Goal: Task Accomplishment & Management: Manage account settings

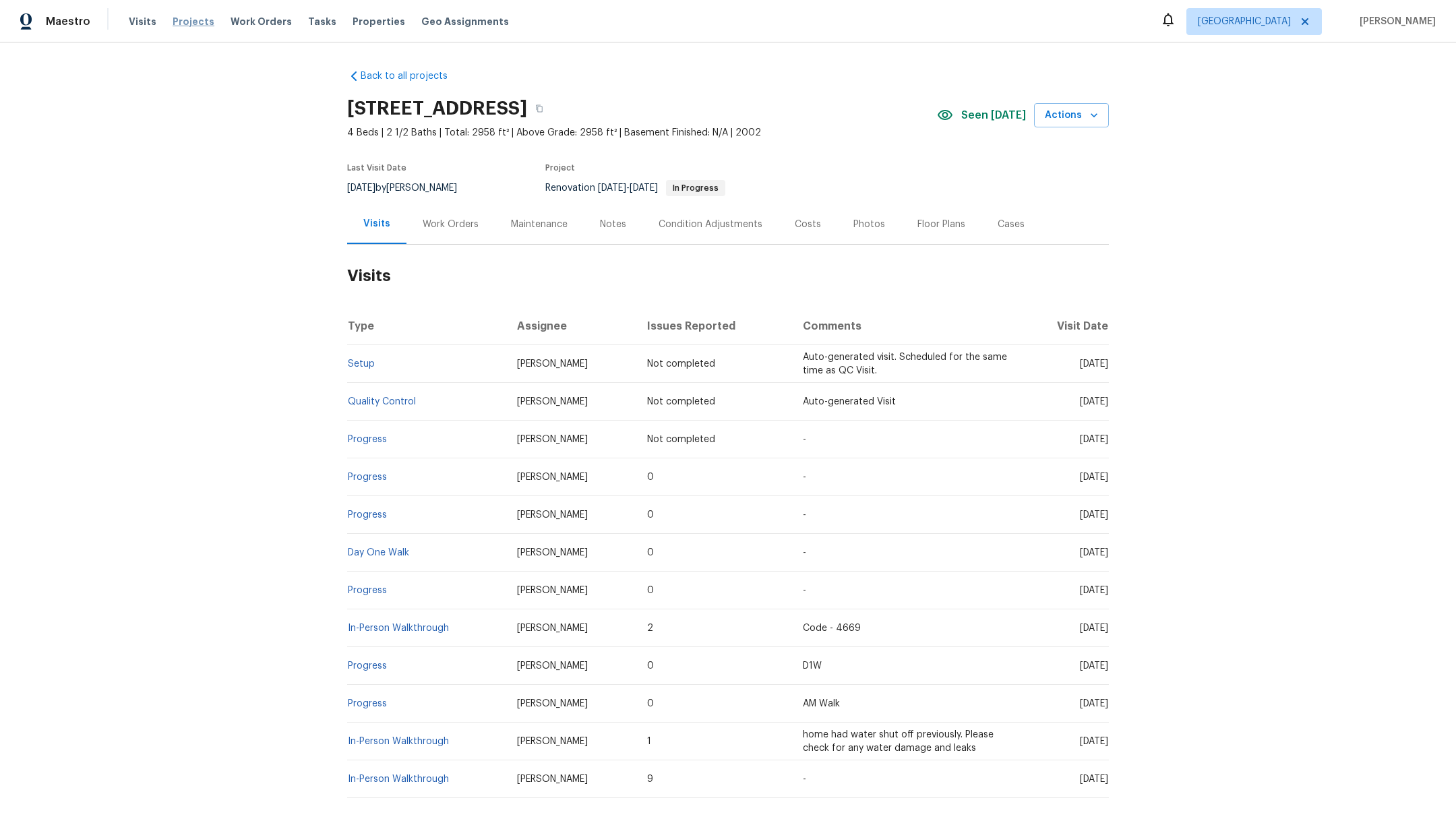
click at [191, 26] on span "Projects" at bounding box center [193, 22] width 42 height 13
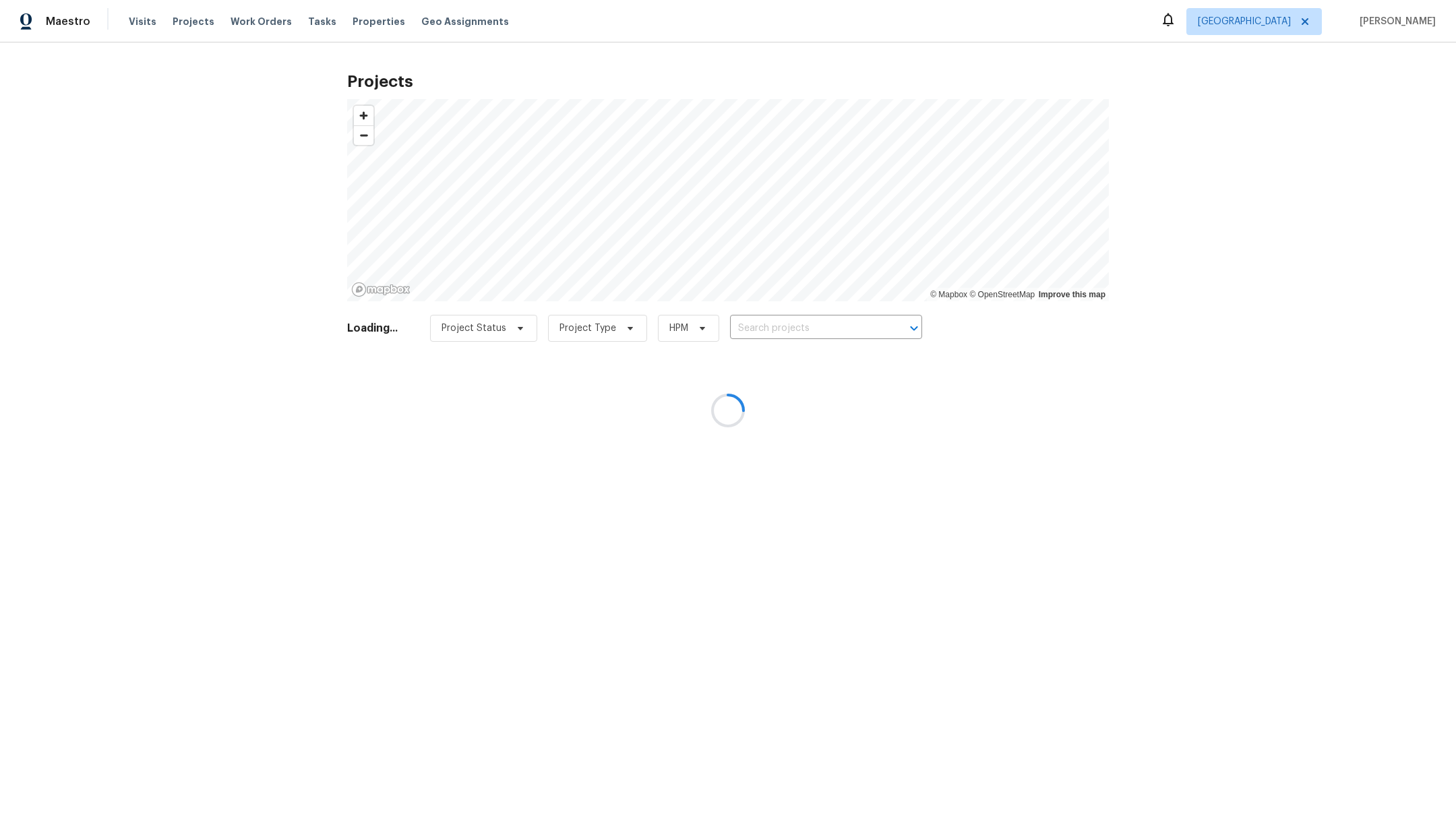
click at [796, 328] on div at bounding box center [728, 410] width 1456 height 821
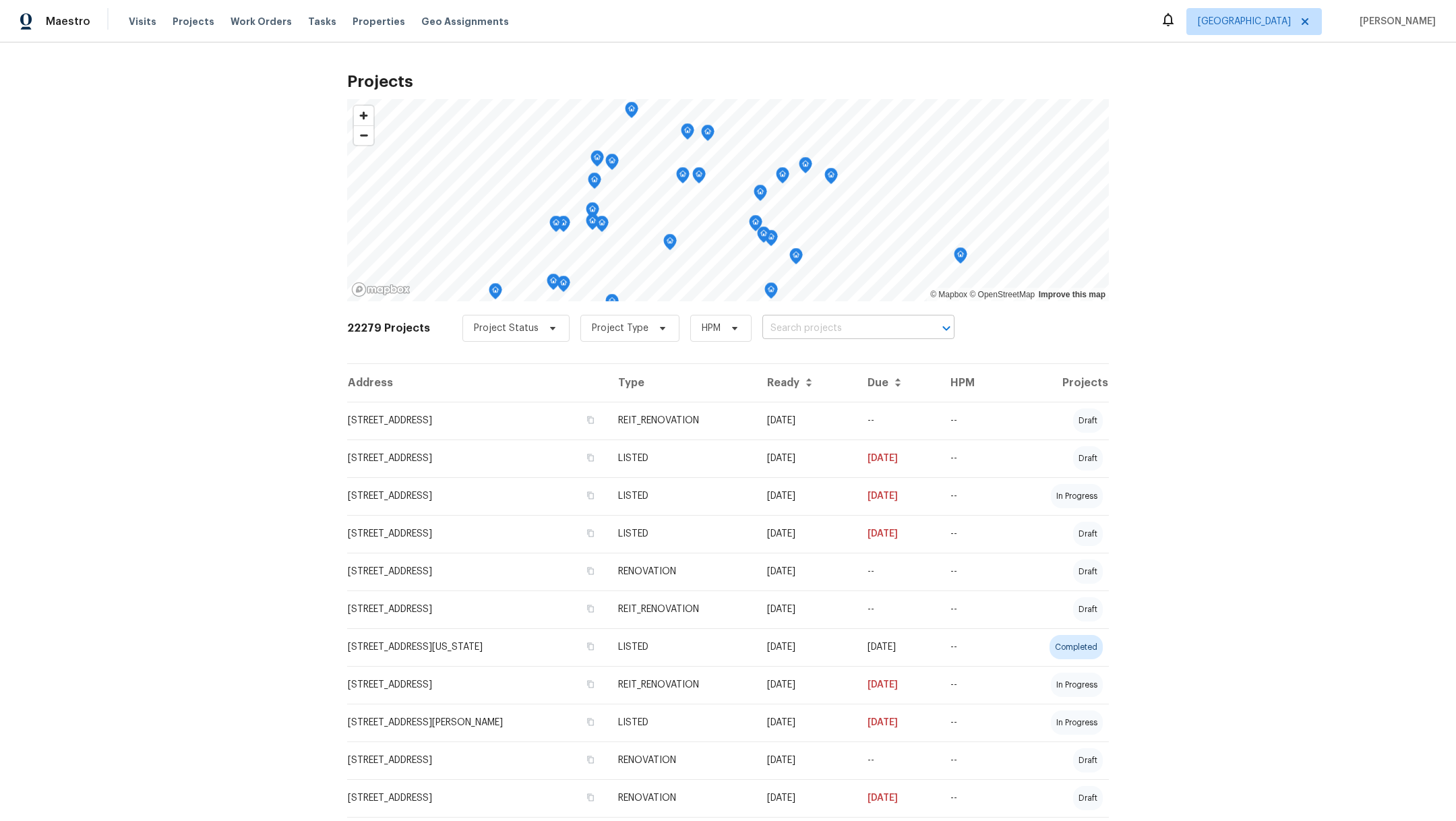
click at [787, 332] on input "text" at bounding box center [840, 328] width 154 height 21
type input "27011 ca"
click at [824, 369] on li "[STREET_ADDRESS]" at bounding box center [842, 357] width 196 height 22
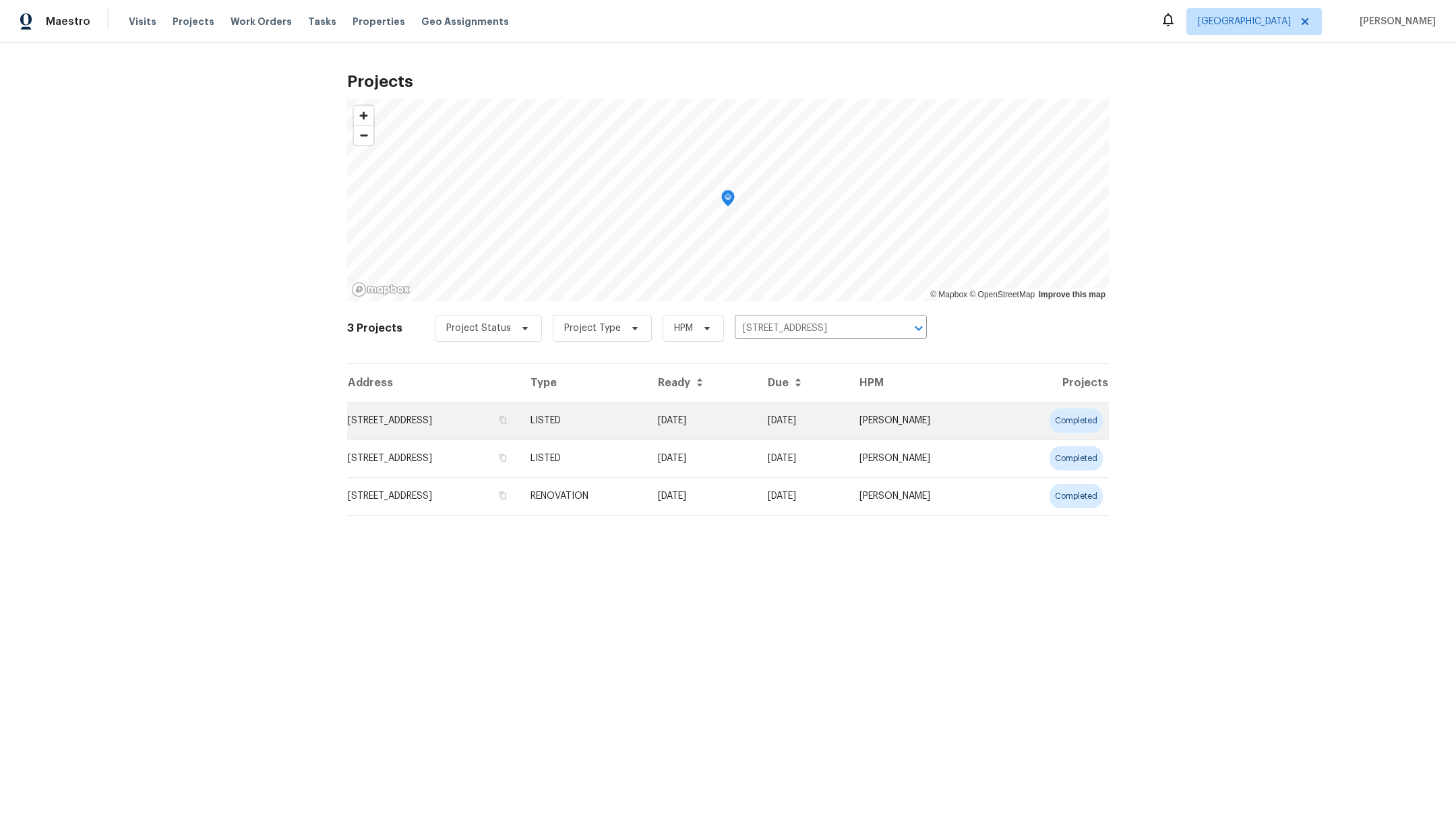
click at [475, 426] on td "[STREET_ADDRESS]" at bounding box center [433, 421] width 172 height 38
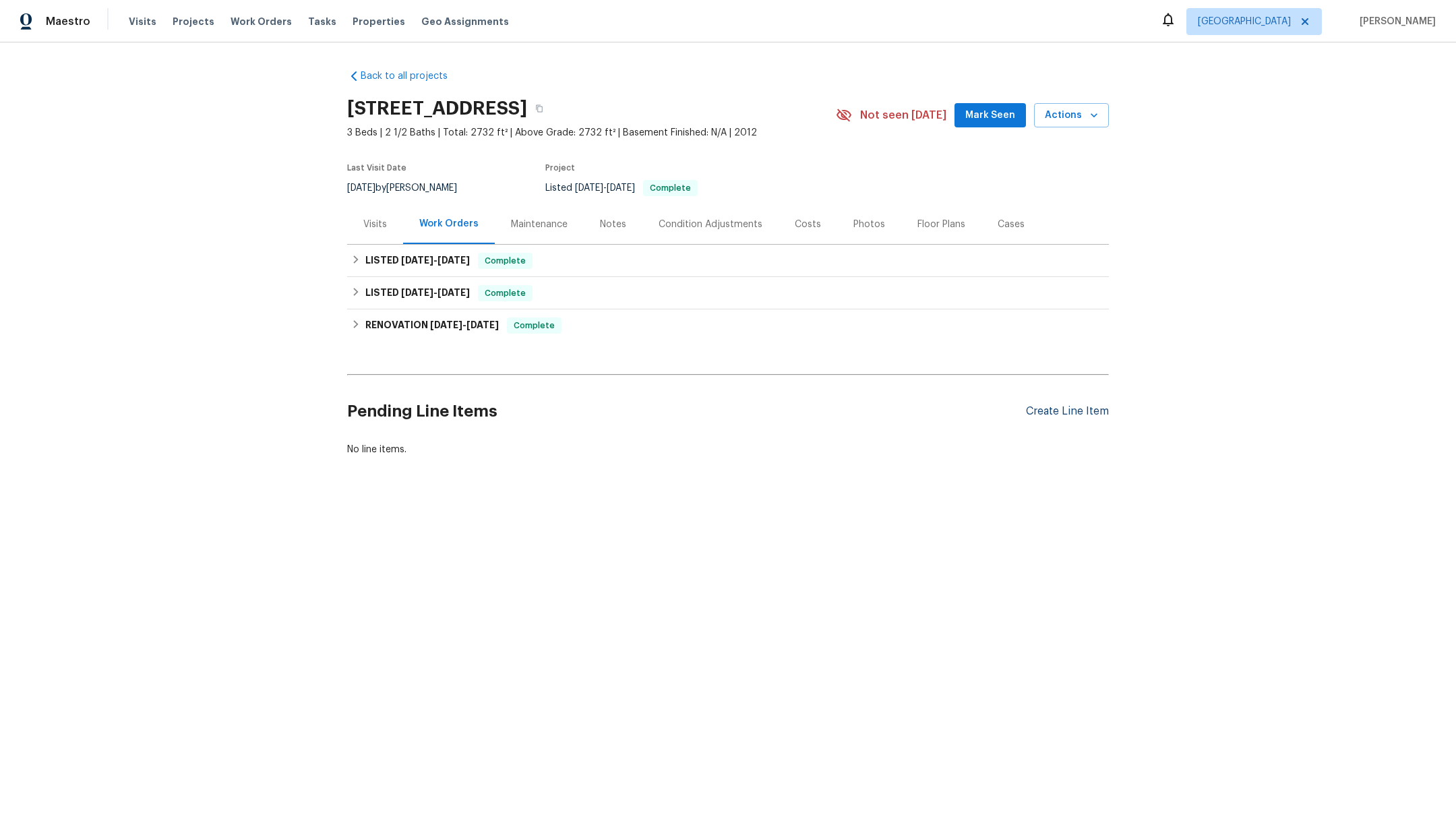
click at [1038, 410] on div "Create Line Item" at bounding box center [1068, 412] width 83 height 13
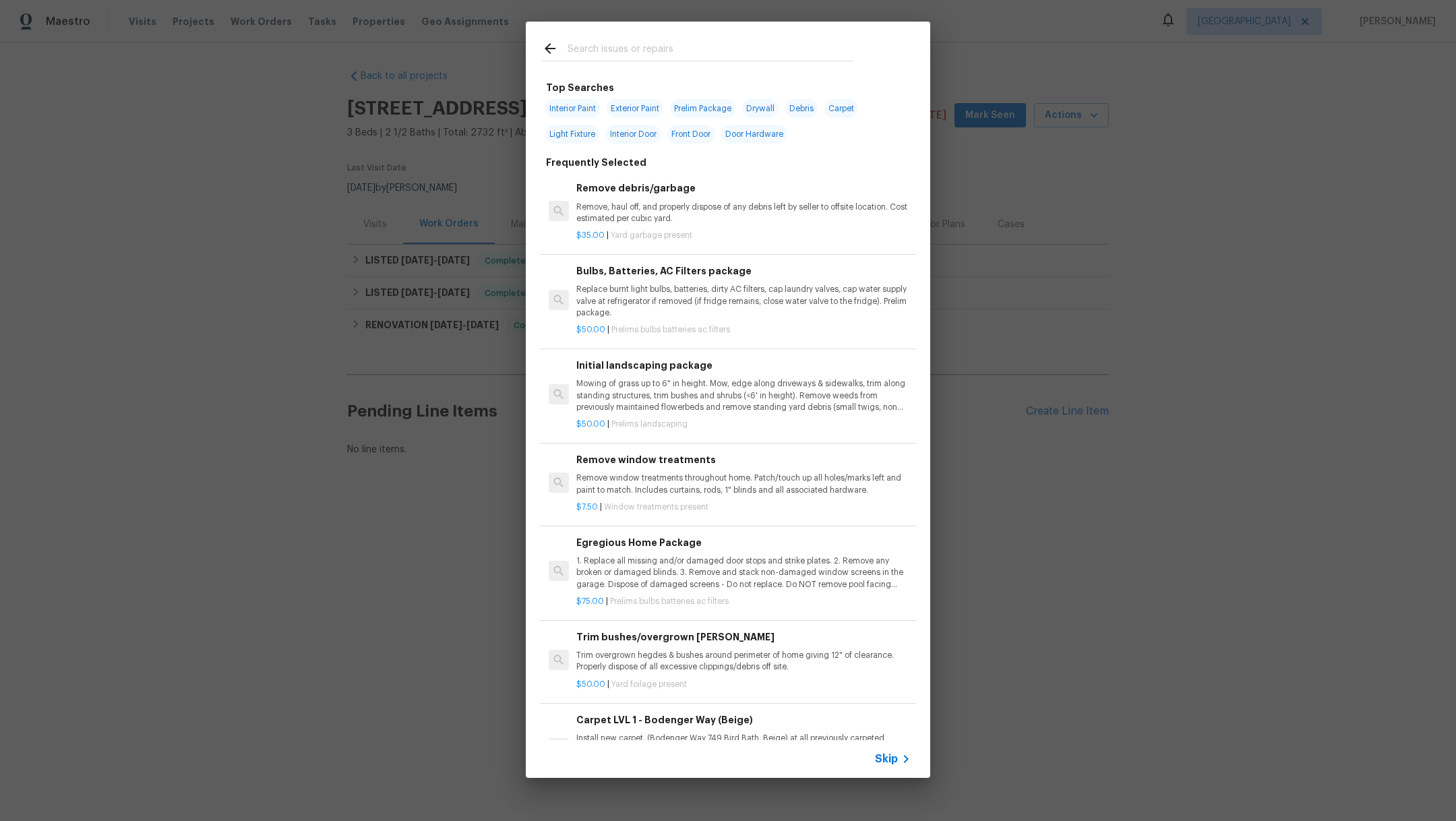
click at [610, 53] on input "text" at bounding box center [711, 50] width 286 height 21
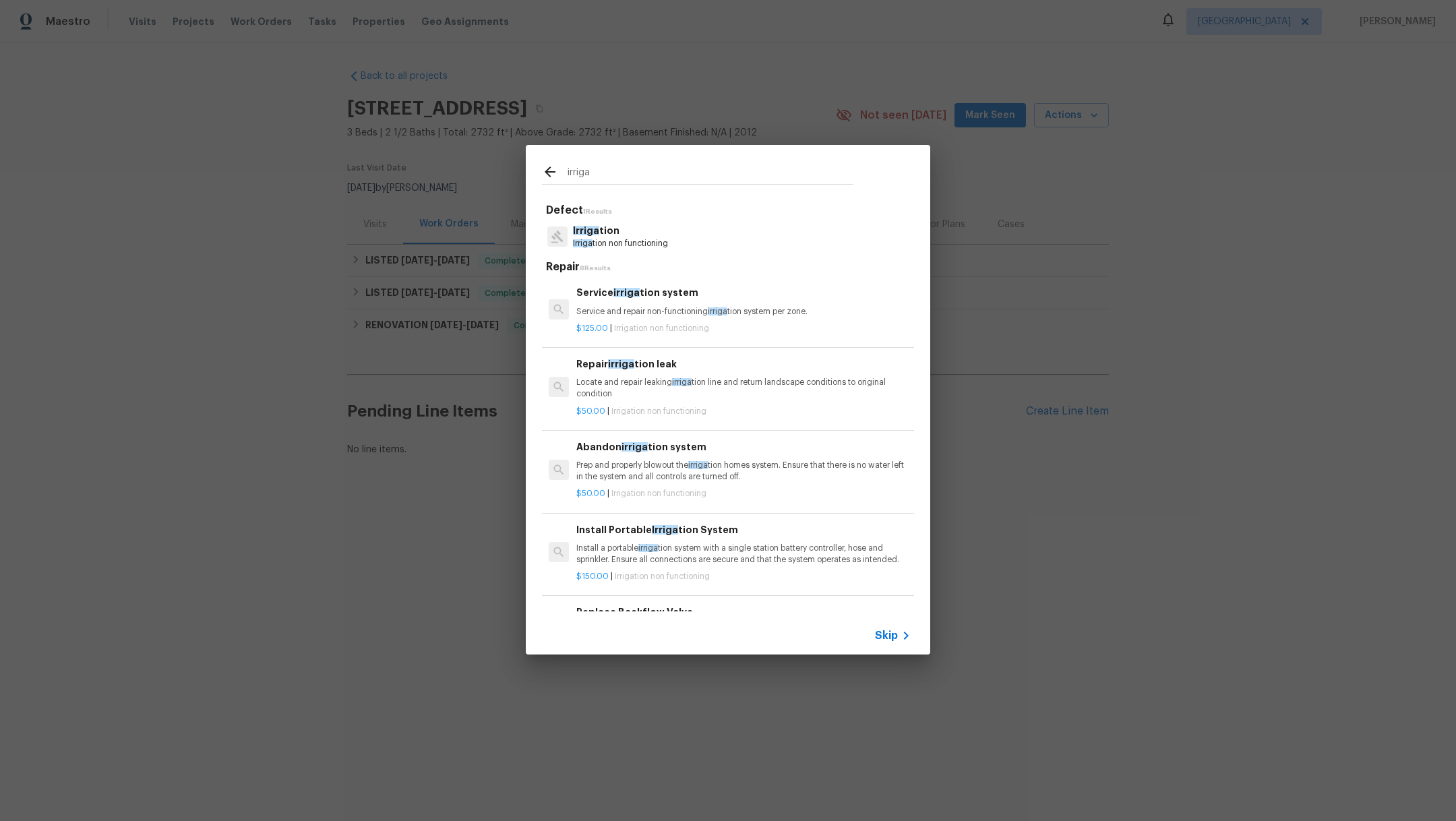
type input "irriga"
click at [658, 244] on p "Irriga tion non functioning" at bounding box center [621, 243] width 95 height 12
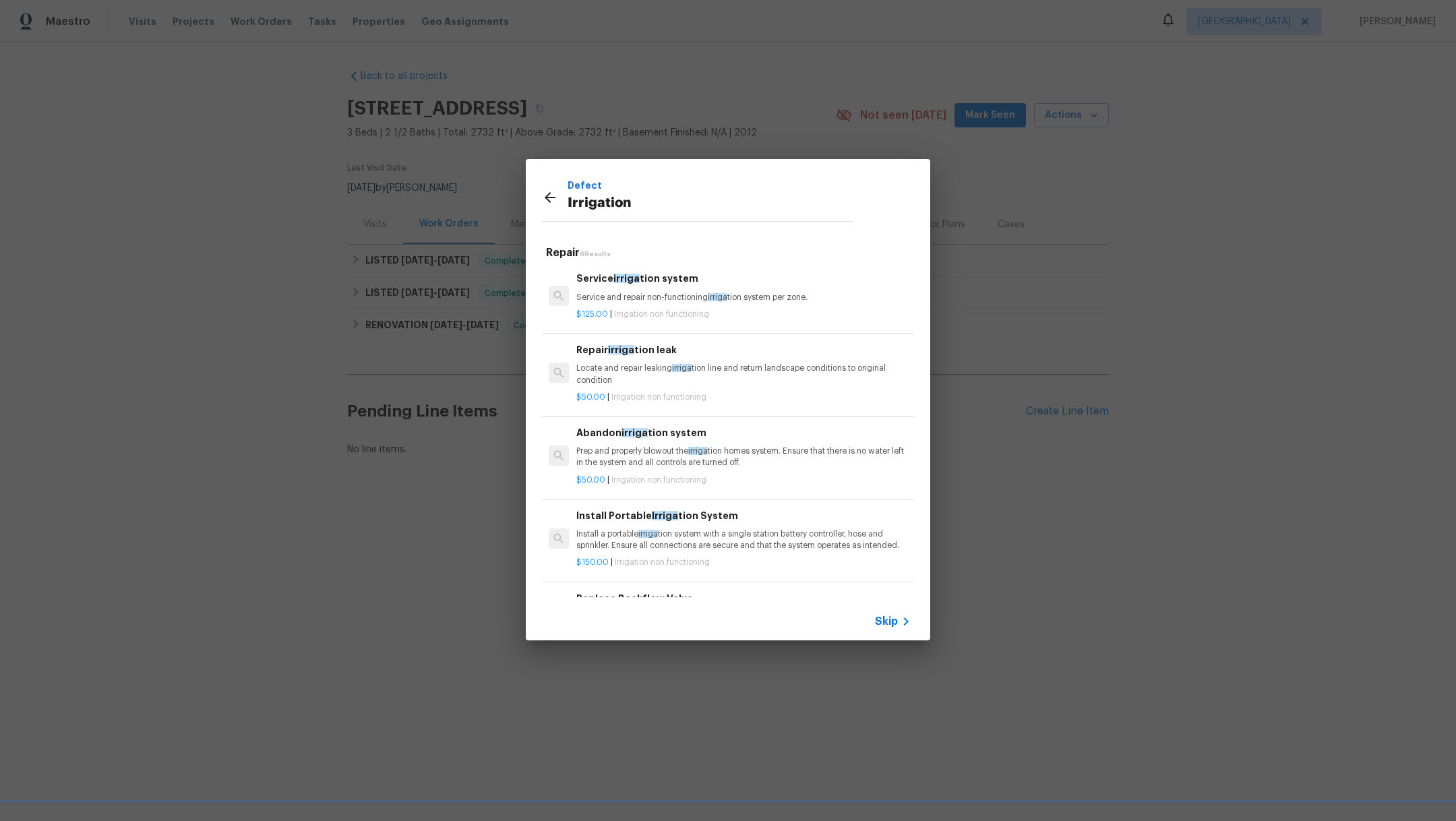
click at [716, 294] on span "irriga" at bounding box center [718, 297] width 20 height 8
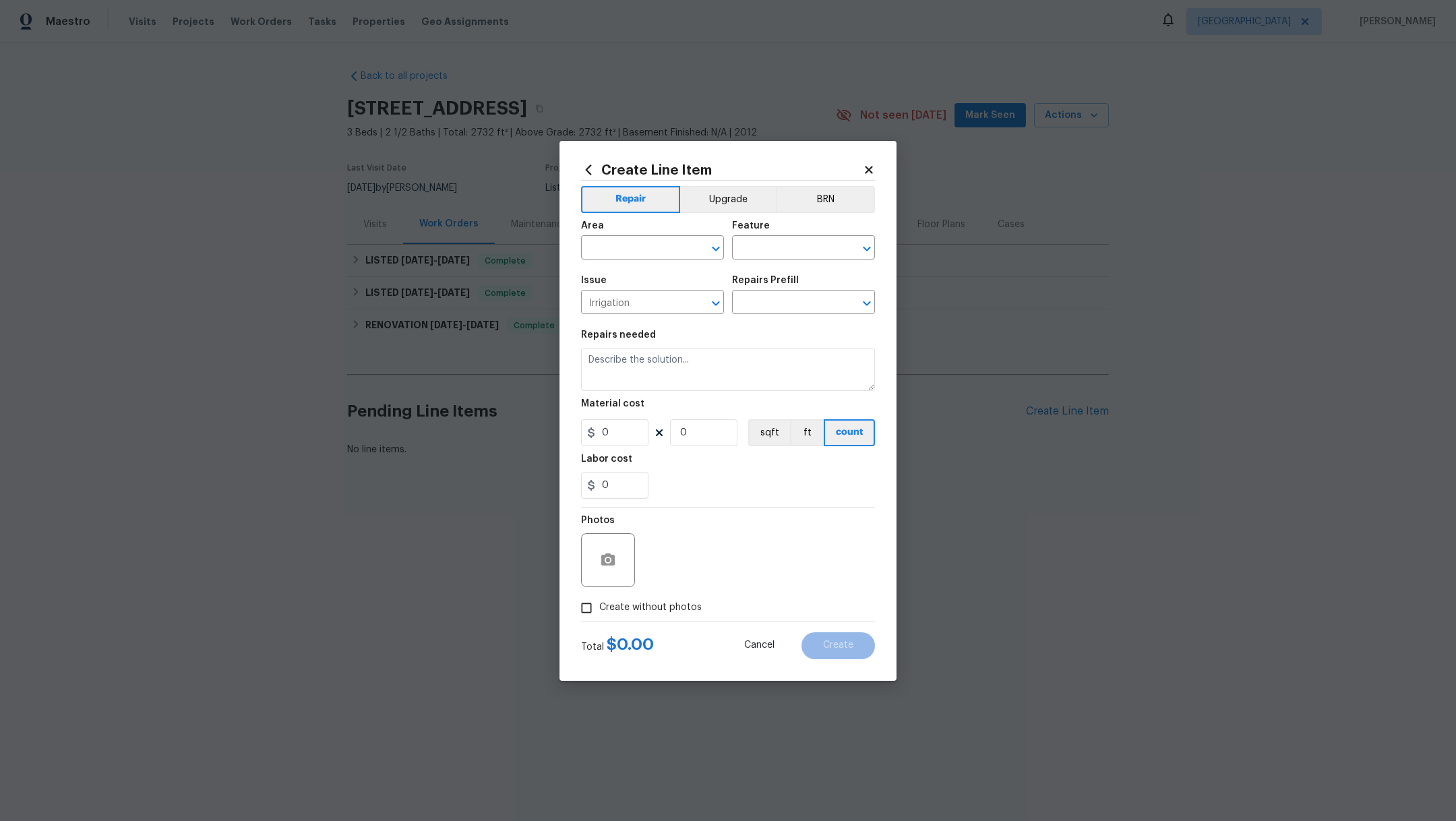
type input "Service irrigation system $125.00"
type textarea "Service and repair non-functioning irrigation system per zone."
type input "125"
type input "1"
drag, startPoint x: 626, startPoint y: 432, endPoint x: 475, endPoint y: 419, distance: 151.6
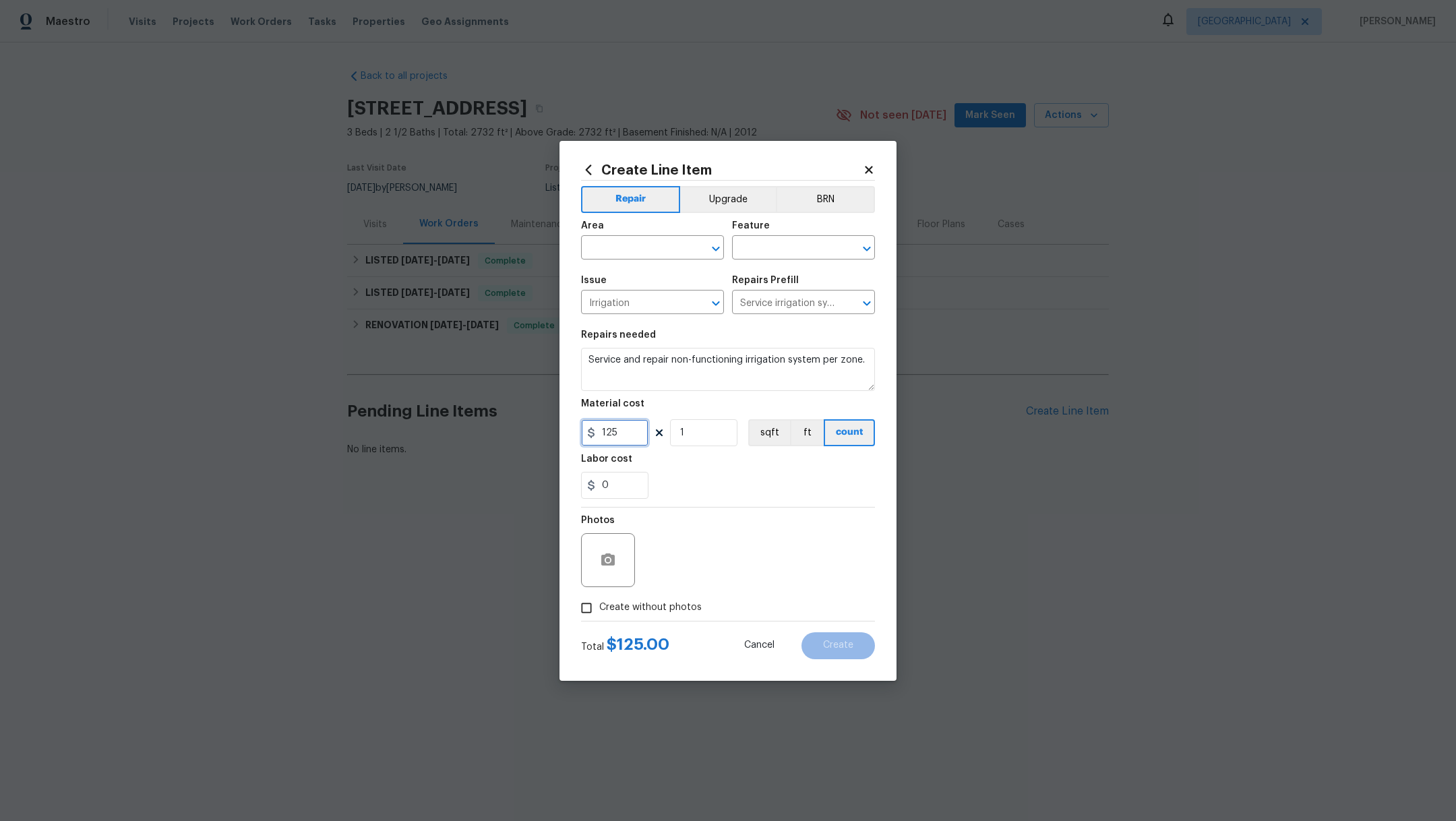
click at [475, 419] on div "Create Line Item Repair Upgrade BRN Area ​ Feature ​ Issue Irrigation ​ Repairs…" at bounding box center [728, 410] width 1456 height 821
type input "275"
click at [631, 374] on textarea "Service and repair non-functioning irrigation system per zone." at bounding box center [728, 370] width 294 height 43
drag, startPoint x: 867, startPoint y: 366, endPoint x: 575, endPoint y: 355, distance: 292.2
click at [575, 355] on div "Create Line Item Repair Upgrade BRN Area ​ Feature ​ Issue Irrigation ​ Repairs…" at bounding box center [728, 411] width 337 height 540
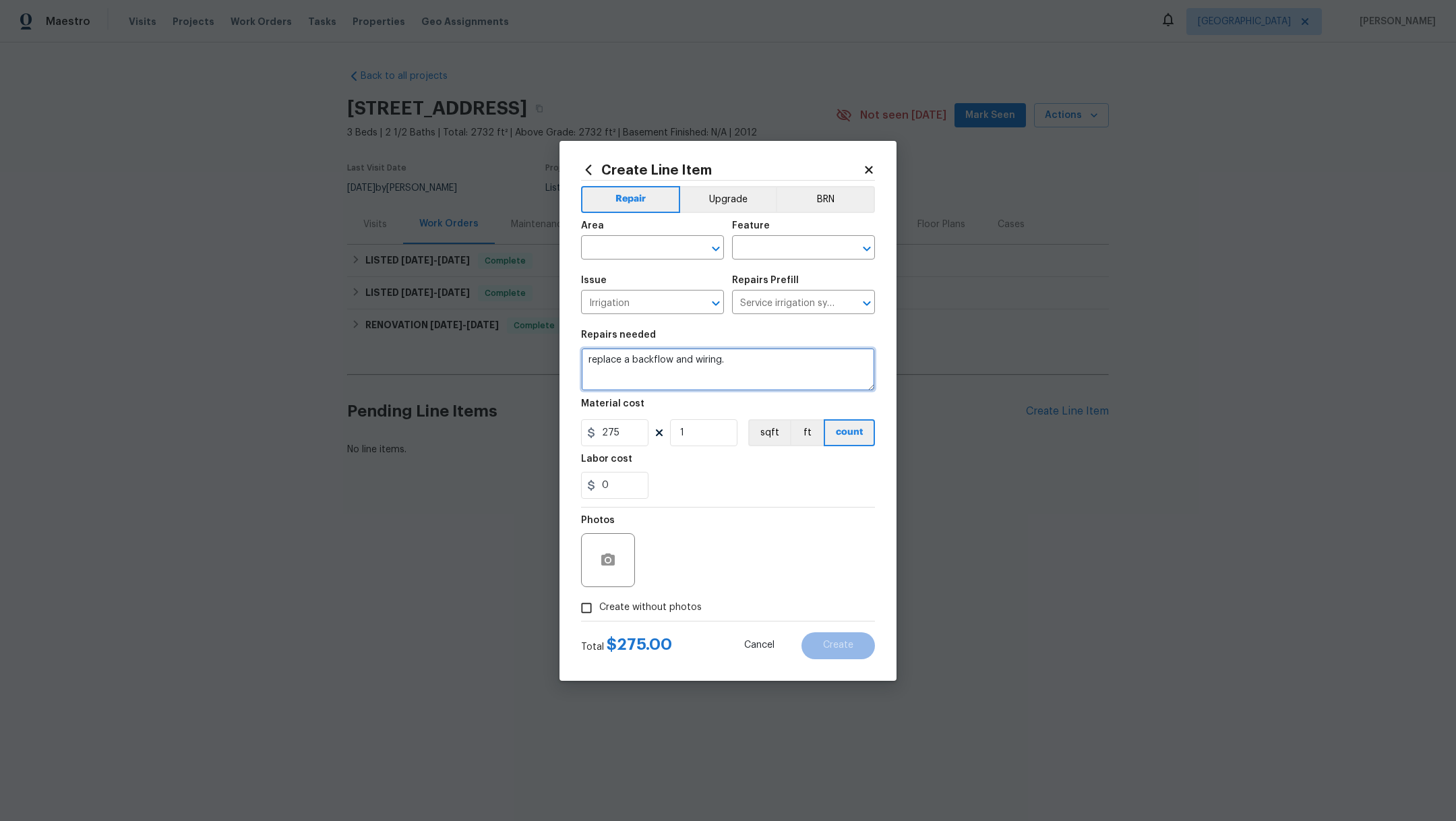
click at [593, 363] on textarea "replace a backflow and wiring." at bounding box center [728, 370] width 294 height 43
type textarea "Replace a backflow and wiring."
click at [615, 612] on span "Create without photos" at bounding box center [650, 608] width 102 height 14
click at [599, 612] on input "Create without photos" at bounding box center [586, 608] width 26 height 26
checkbox input "true"
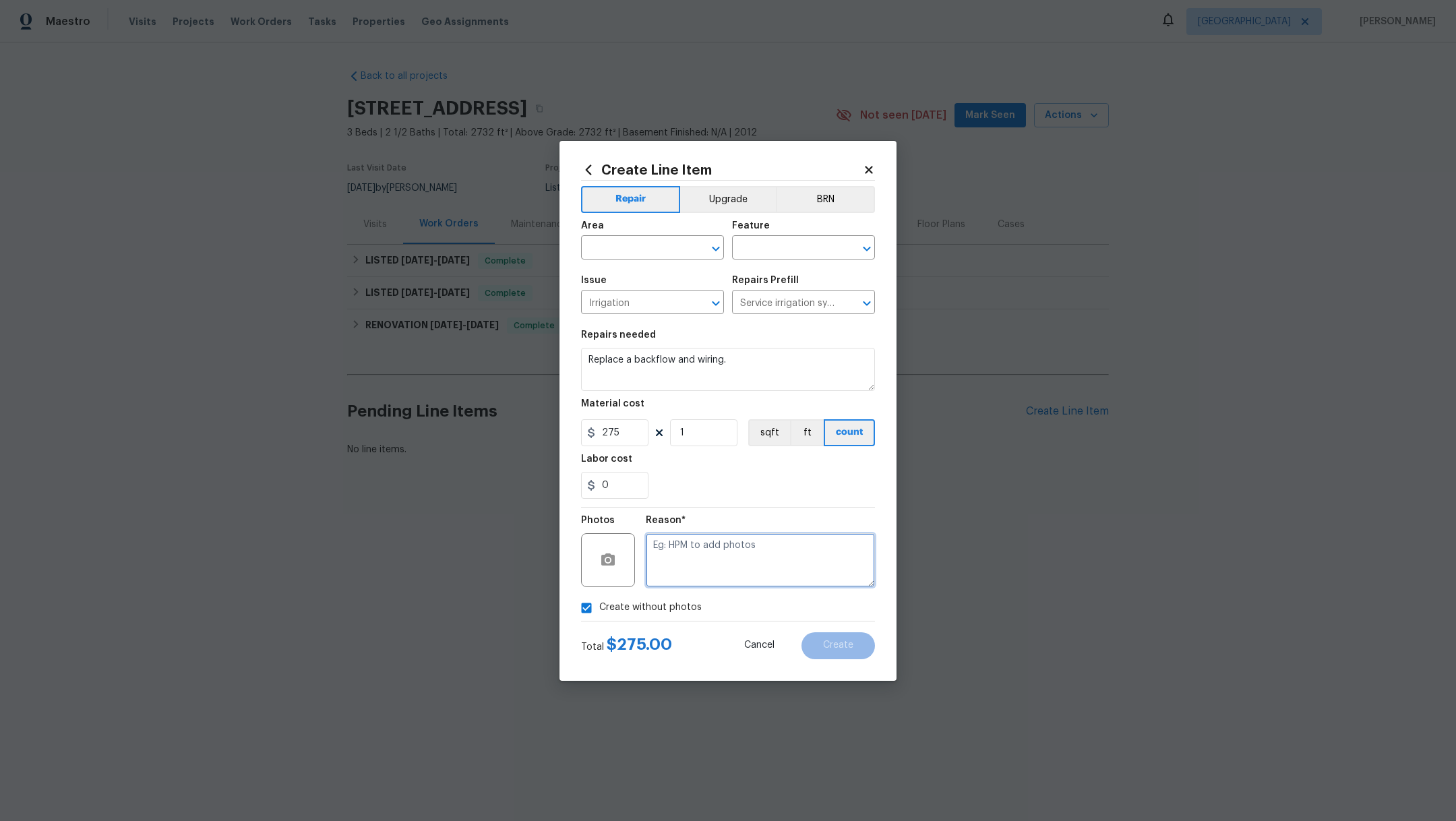
click at [701, 565] on textarea at bounding box center [760, 560] width 229 height 54
type textarea "."
click at [630, 238] on div "Area" at bounding box center [652, 230] width 143 height 18
click at [633, 247] on input "text" at bounding box center [633, 249] width 105 height 21
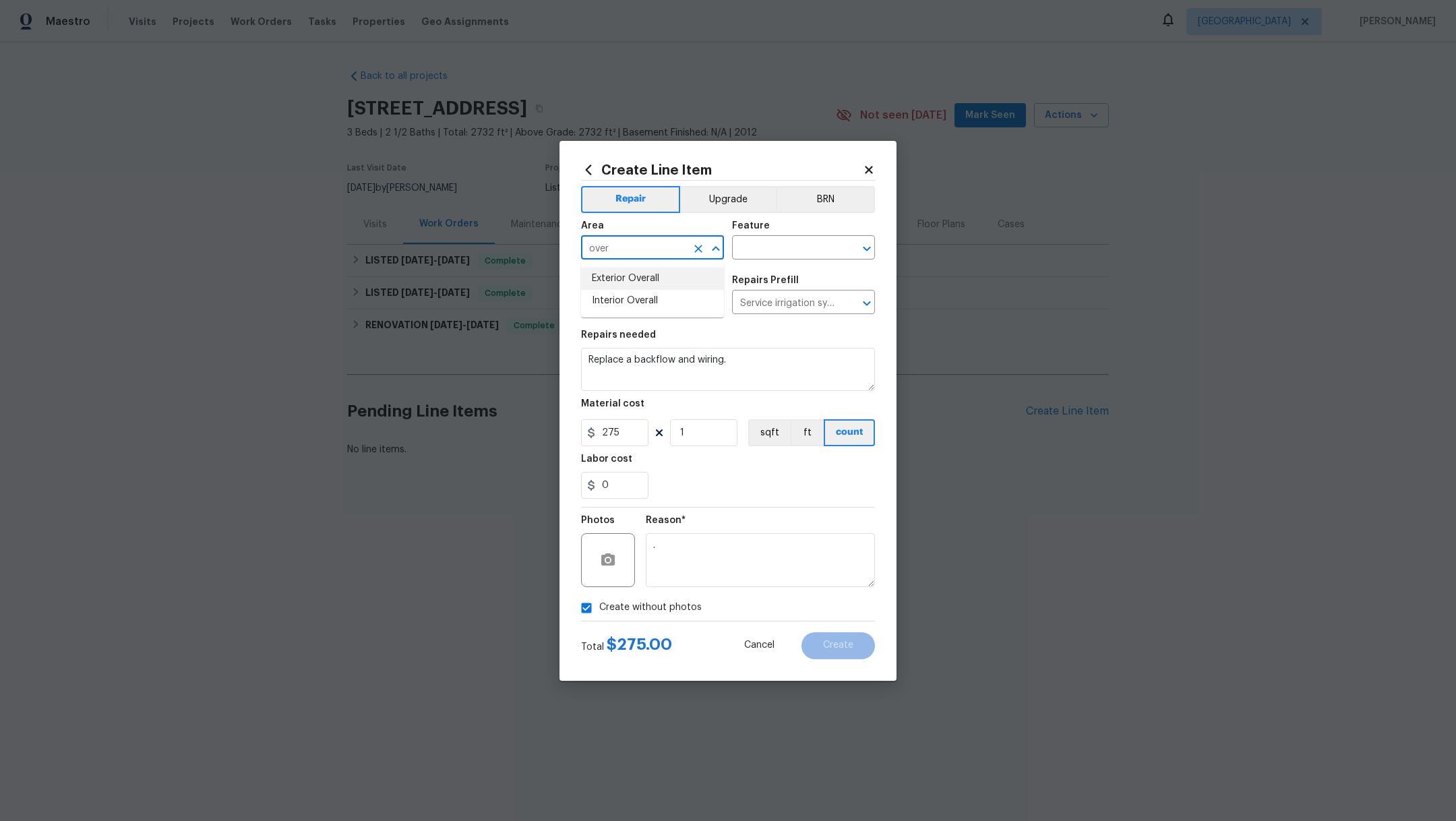
click at [654, 273] on li "Exterior Overall" at bounding box center [652, 278] width 143 height 22
type input "Exterior Overall"
click at [780, 247] on input "text" at bounding box center [784, 249] width 105 height 21
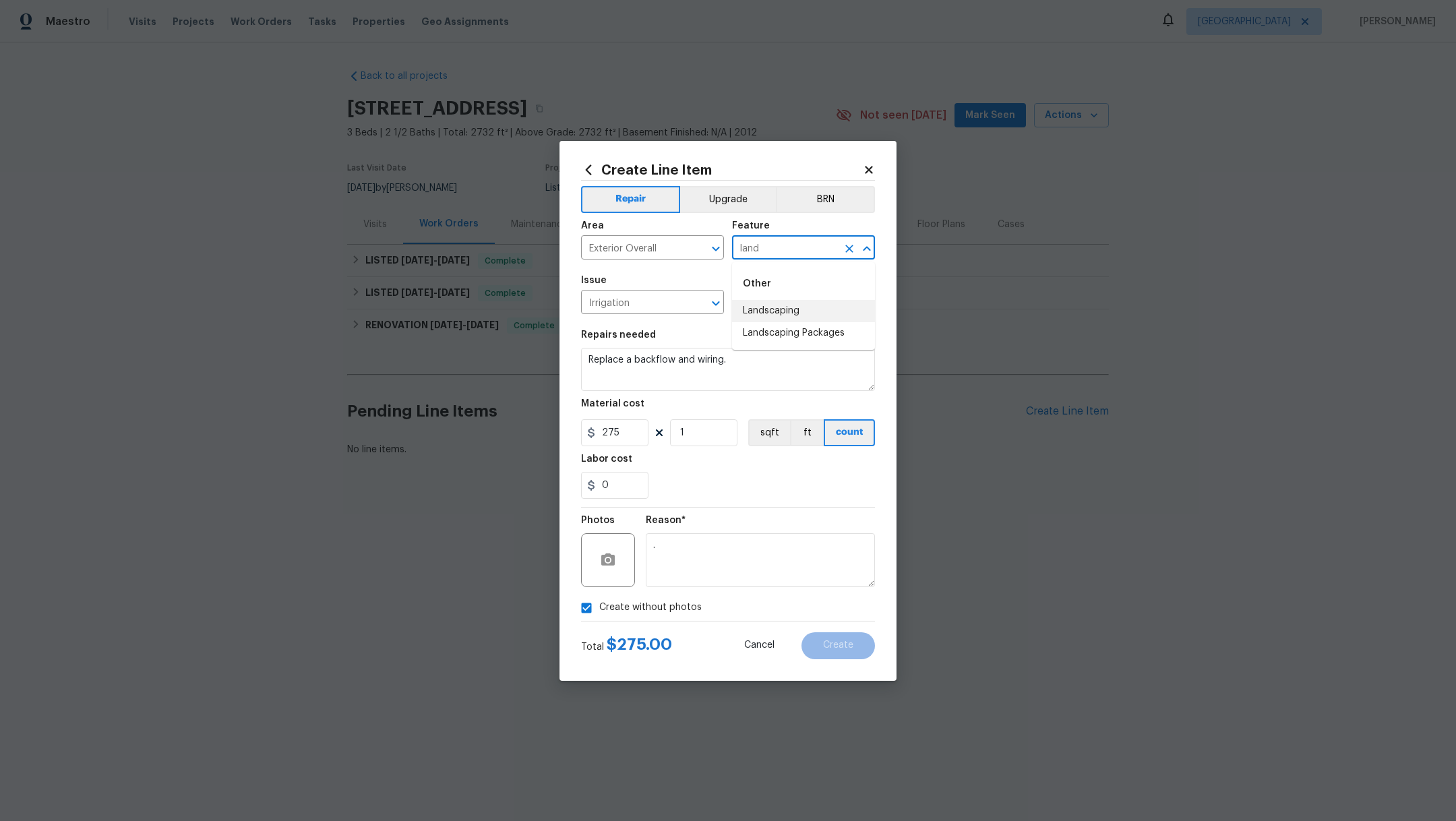
click at [841, 308] on li "Landscaping" at bounding box center [803, 310] width 143 height 22
type input "Landscaping"
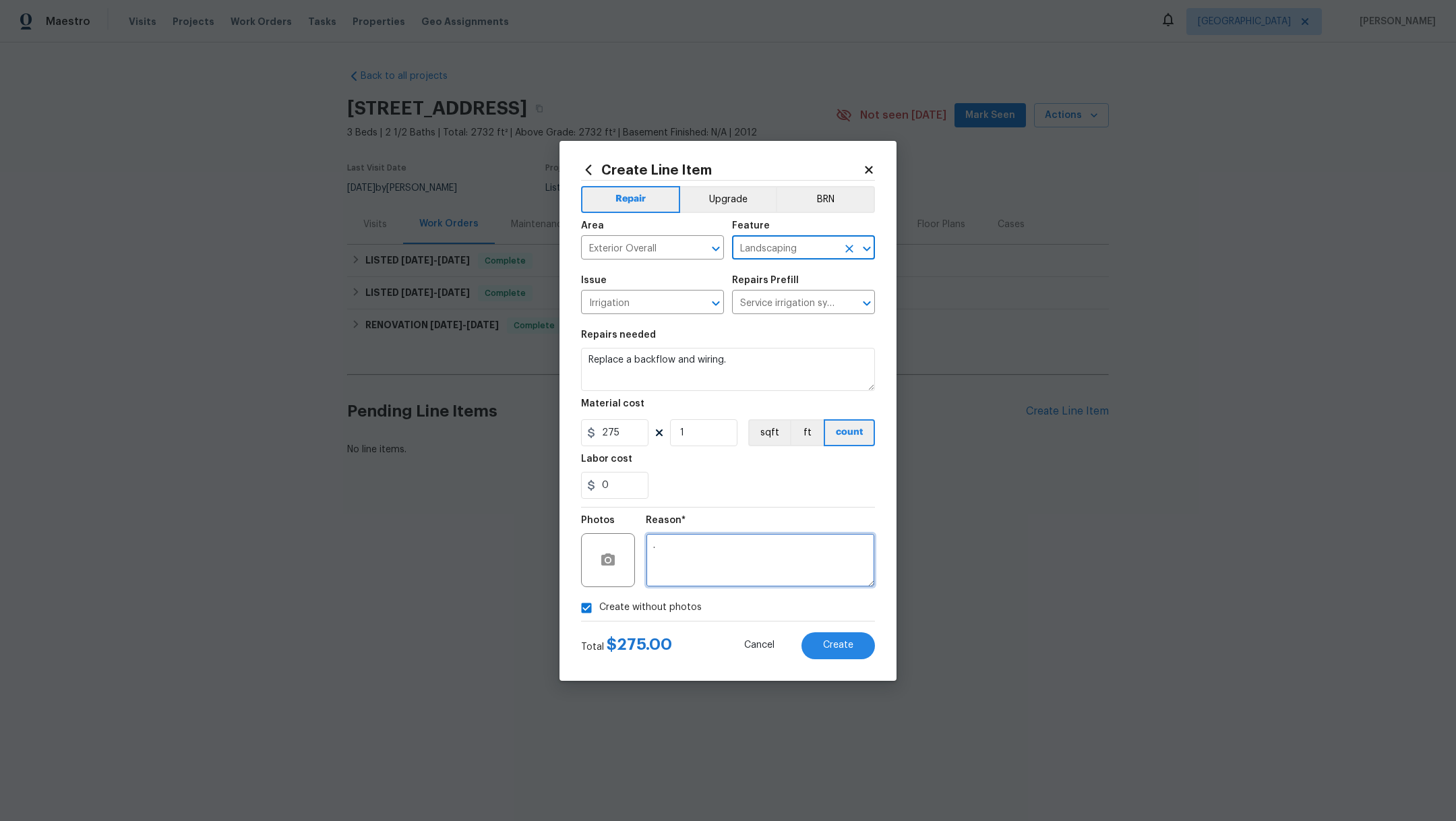
click at [727, 558] on textarea "." at bounding box center [760, 560] width 229 height 54
click at [821, 641] on button "Create" at bounding box center [838, 646] width 74 height 27
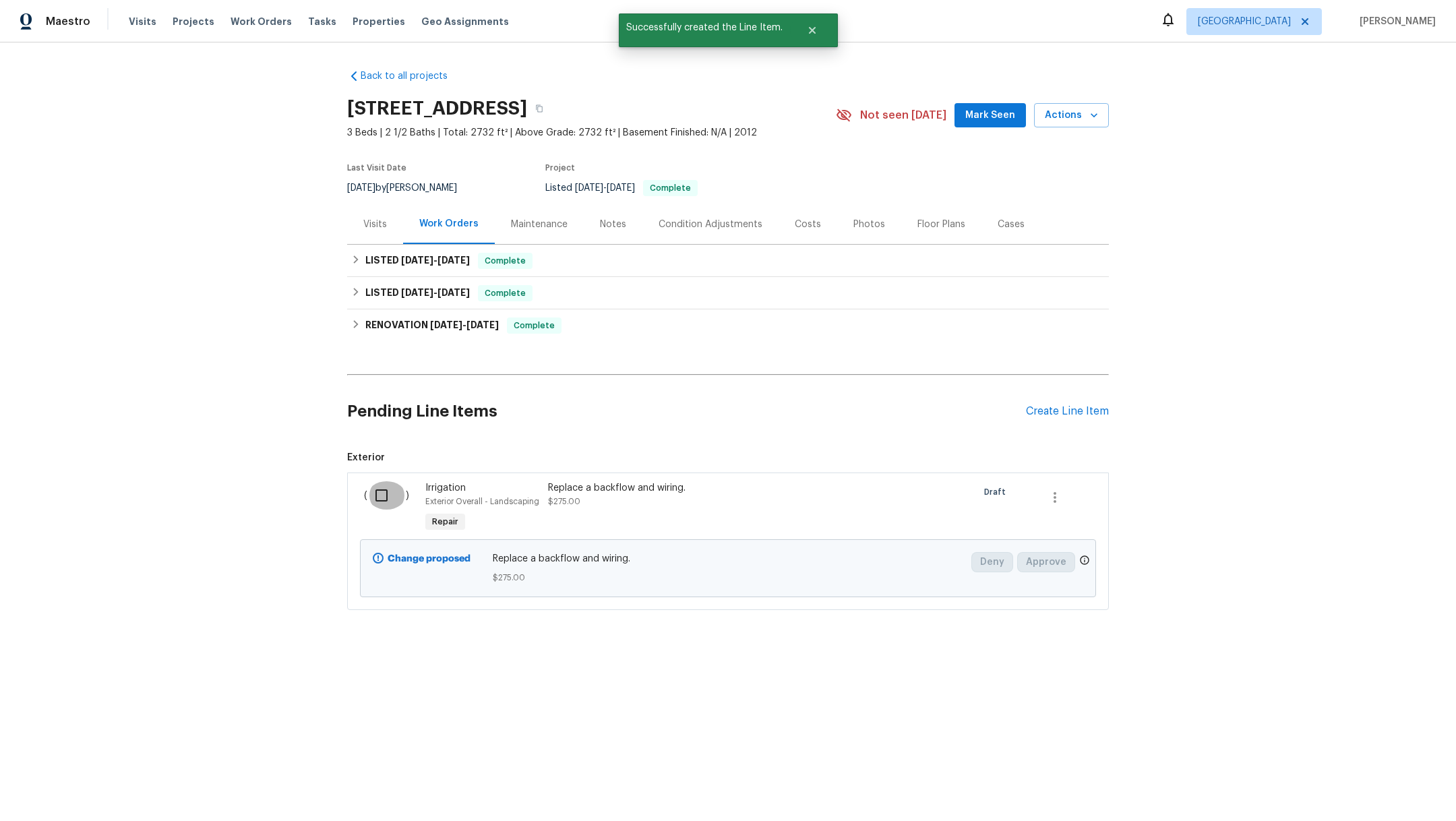
click at [371, 485] on input "checkbox" at bounding box center [387, 496] width 39 height 29
checkbox input "true"
click at [1353, 783] on span "Create Work Order" at bounding box center [1379, 788] width 90 height 17
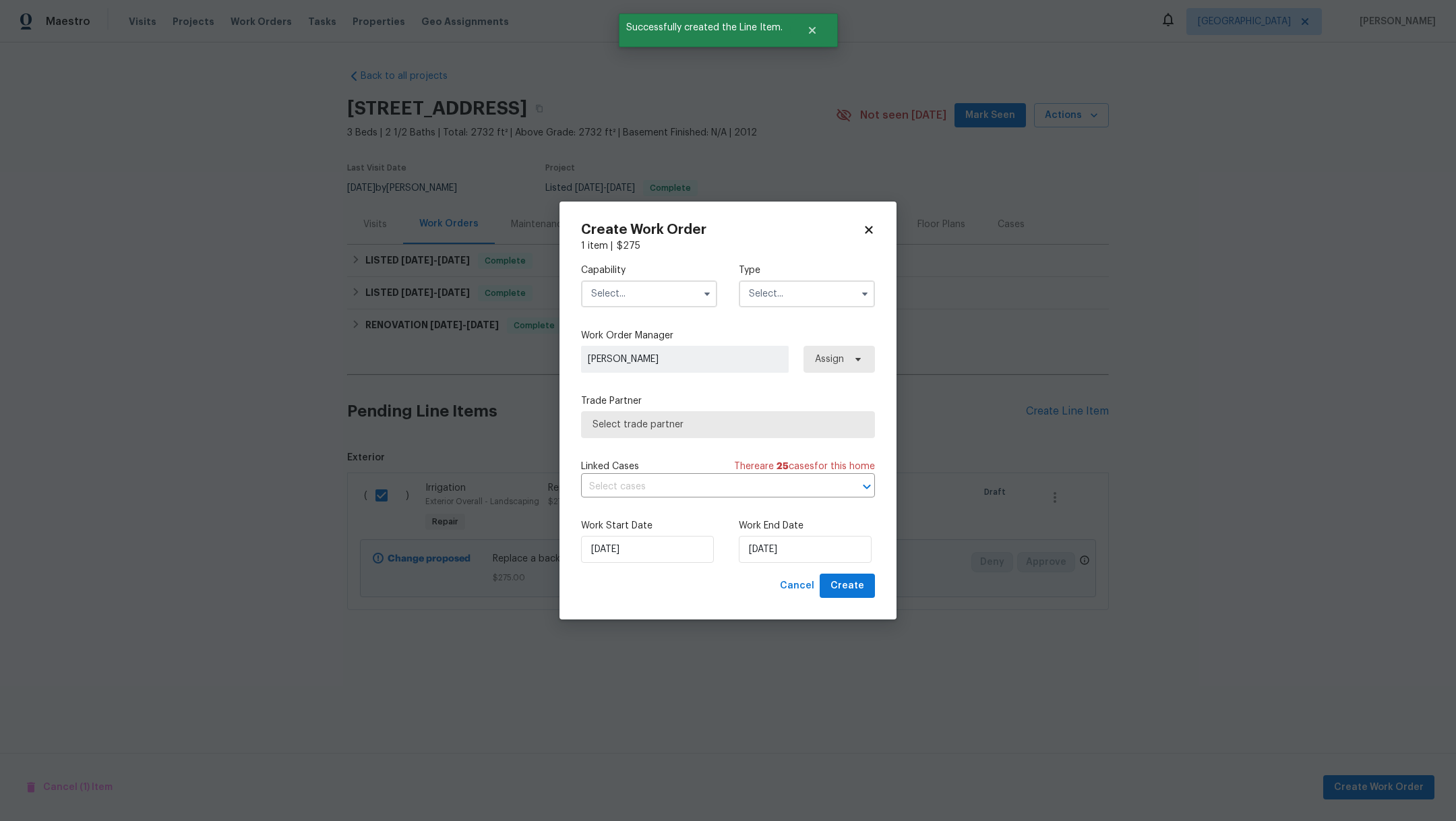
click at [604, 294] on input "text" at bounding box center [650, 294] width 136 height 27
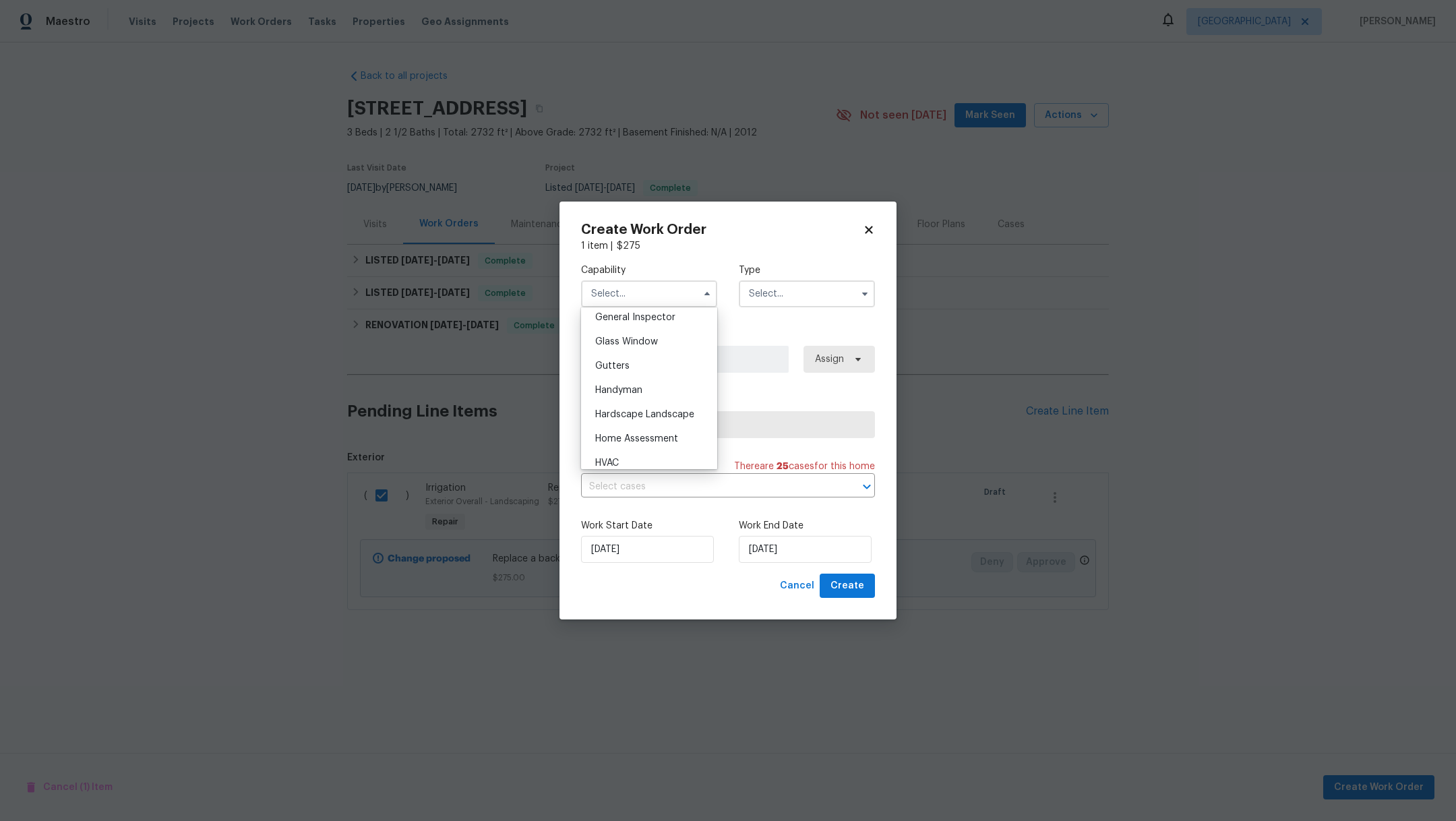
scroll to position [708, 0]
click at [663, 393] on div "Hardscape Landscape" at bounding box center [649, 380] width 129 height 24
type input "Hardscape Landscape"
click at [781, 300] on input "text" at bounding box center [807, 294] width 136 height 27
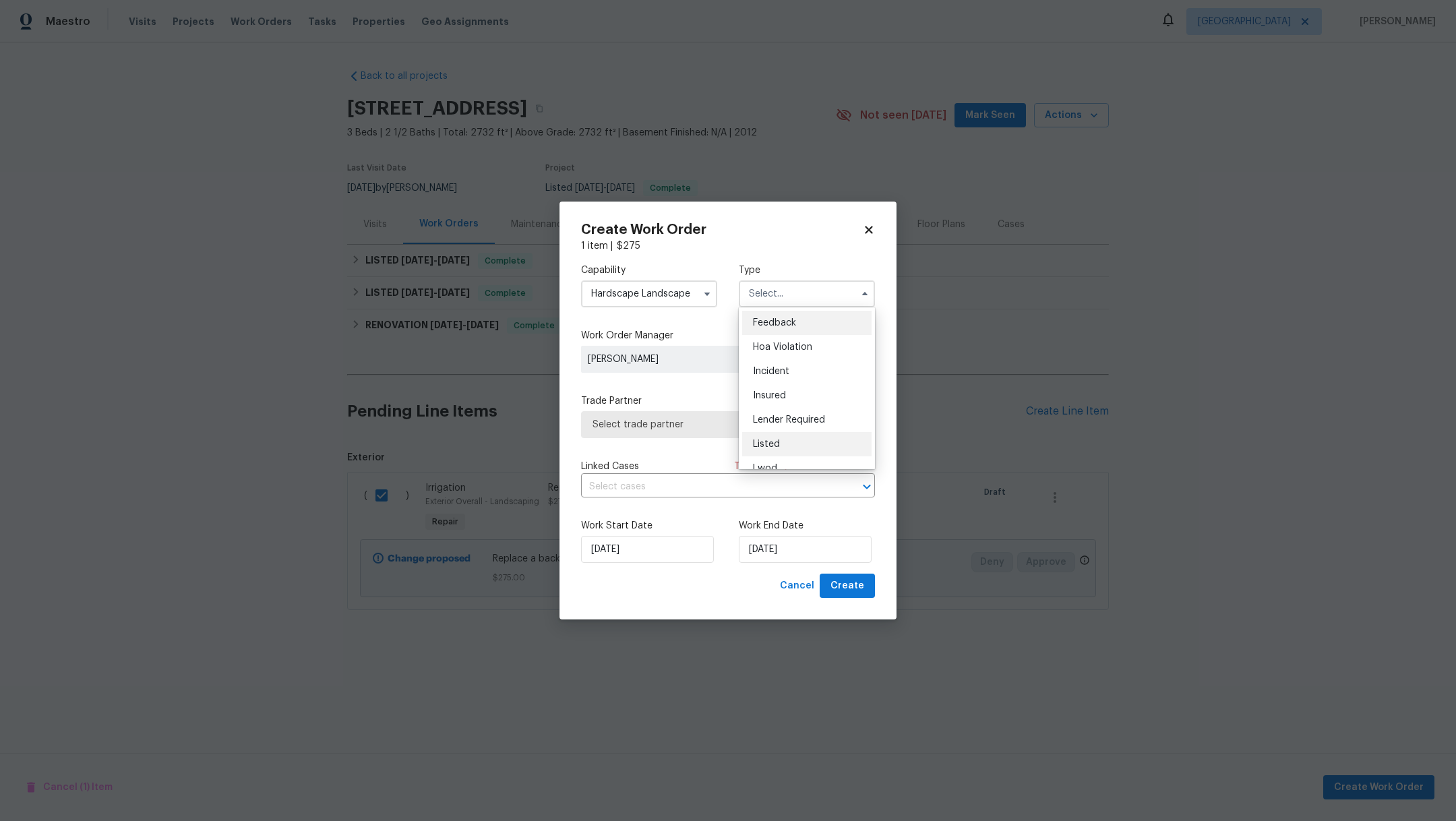
click at [788, 443] on div "Listed" at bounding box center [806, 444] width 129 height 24
type input "Listed"
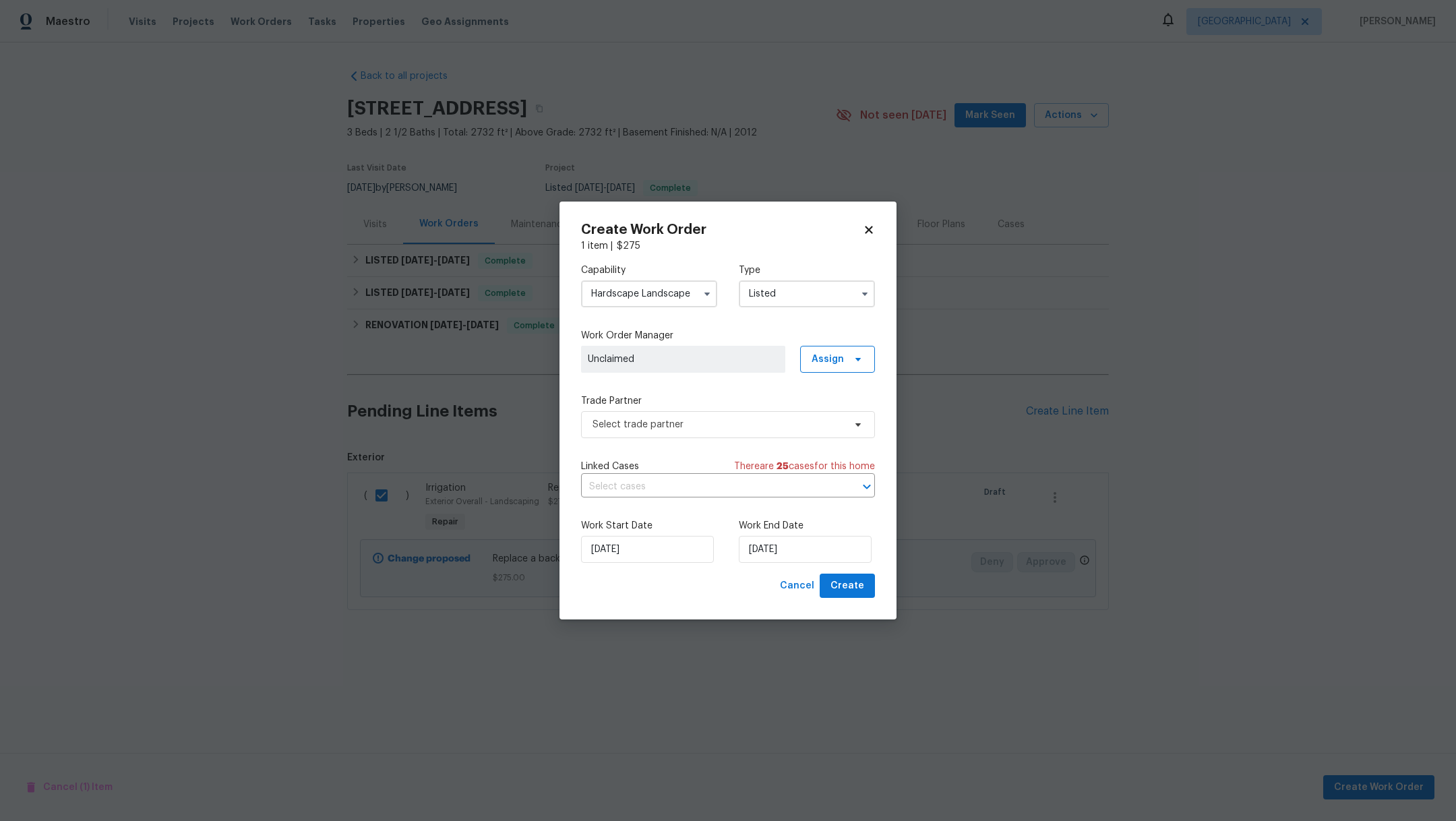
click at [674, 364] on span "Unclaimed" at bounding box center [683, 359] width 191 height 13
click at [812, 365] on span "Assign" at bounding box center [837, 359] width 74 height 27
click at [817, 396] on div "Assign to HPM" at bounding box center [842, 397] width 64 height 13
click at [671, 414] on span "Select trade partner" at bounding box center [728, 424] width 294 height 27
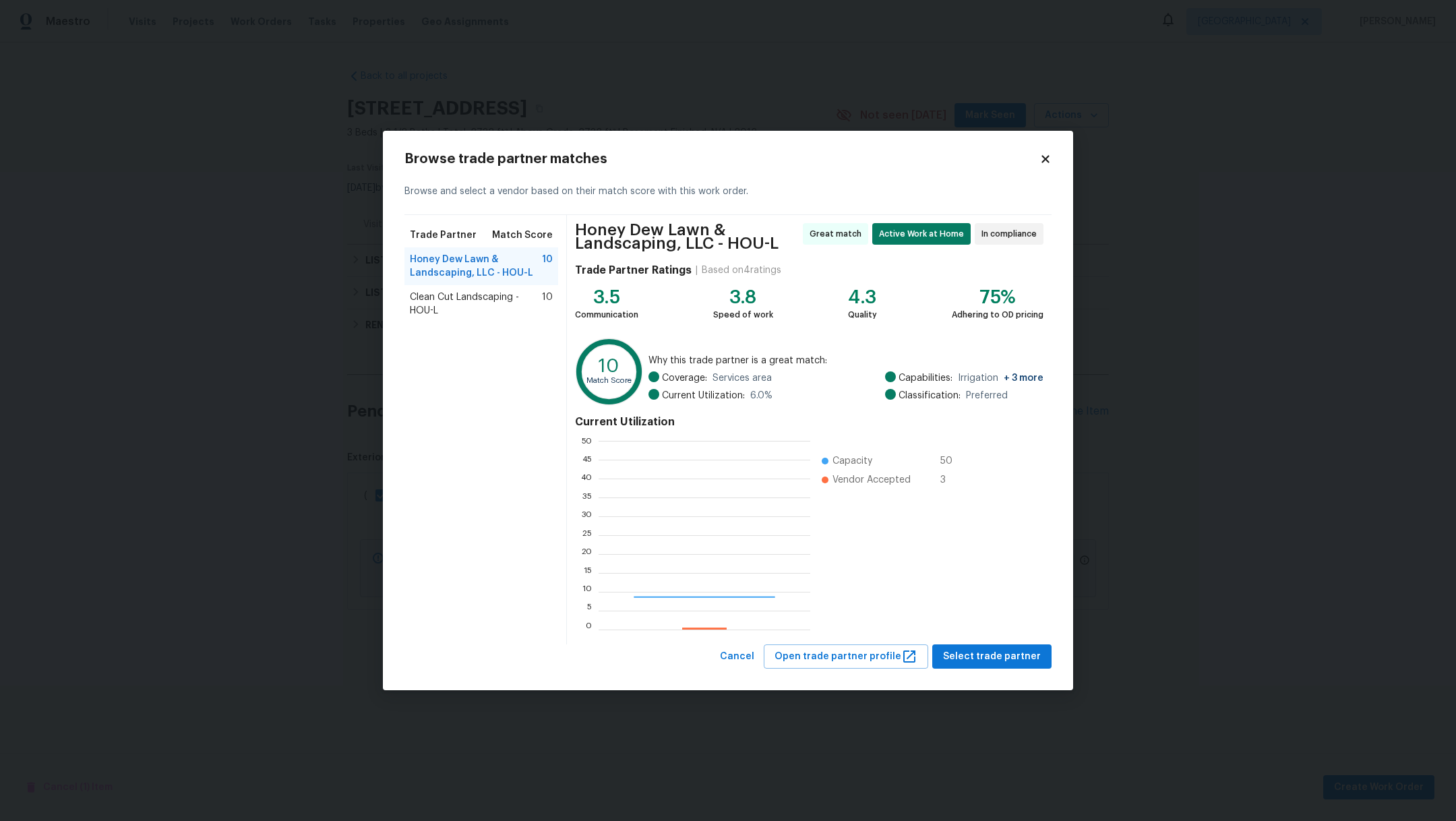
scroll to position [174, 196]
click at [493, 302] on span "Clean Cut Landscaping - HOU-L" at bounding box center [475, 304] width 132 height 27
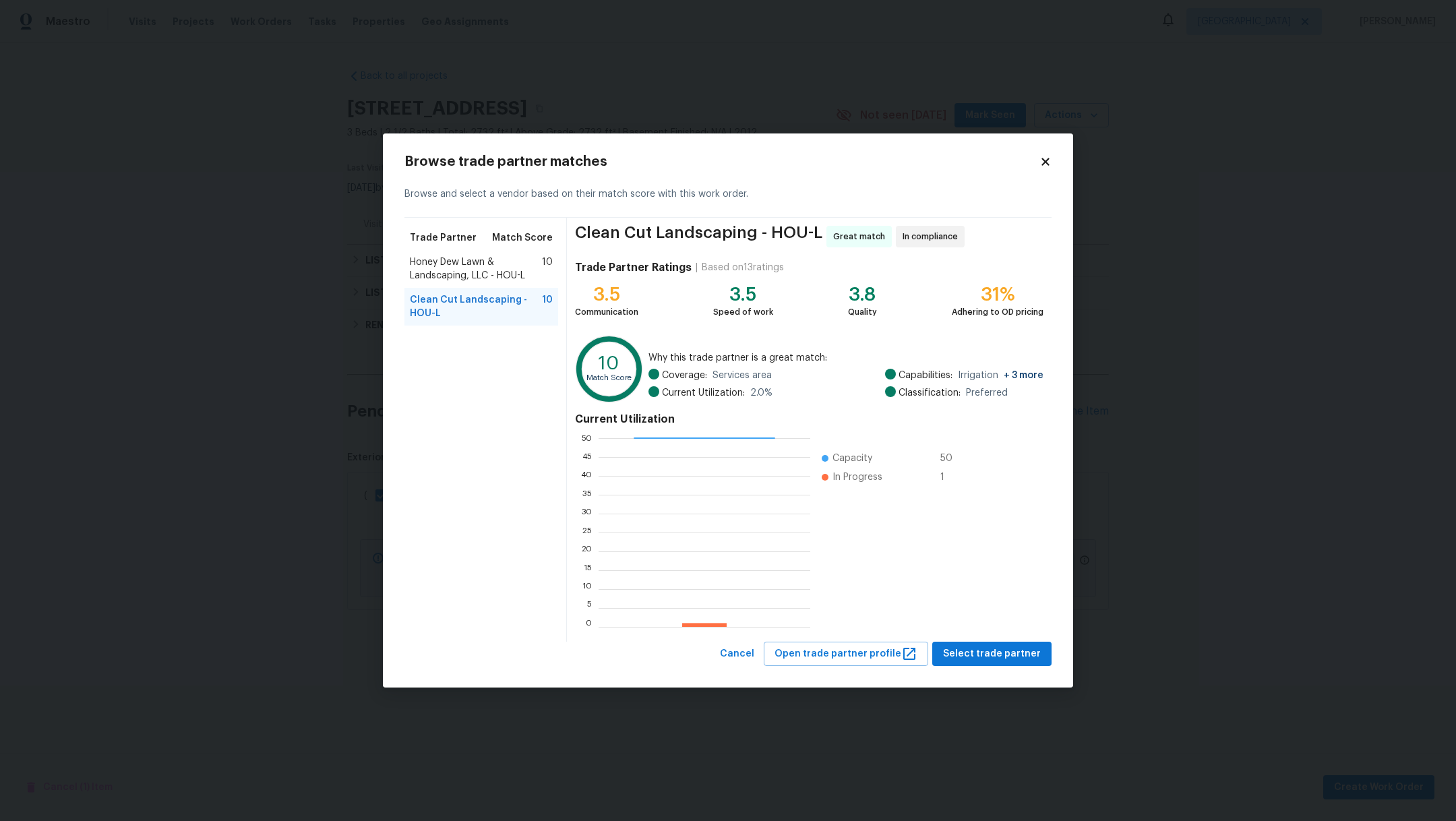
click at [476, 263] on span "Honey Dew Lawn & Landscaping, LLC - HOU-L" at bounding box center [475, 269] width 132 height 27
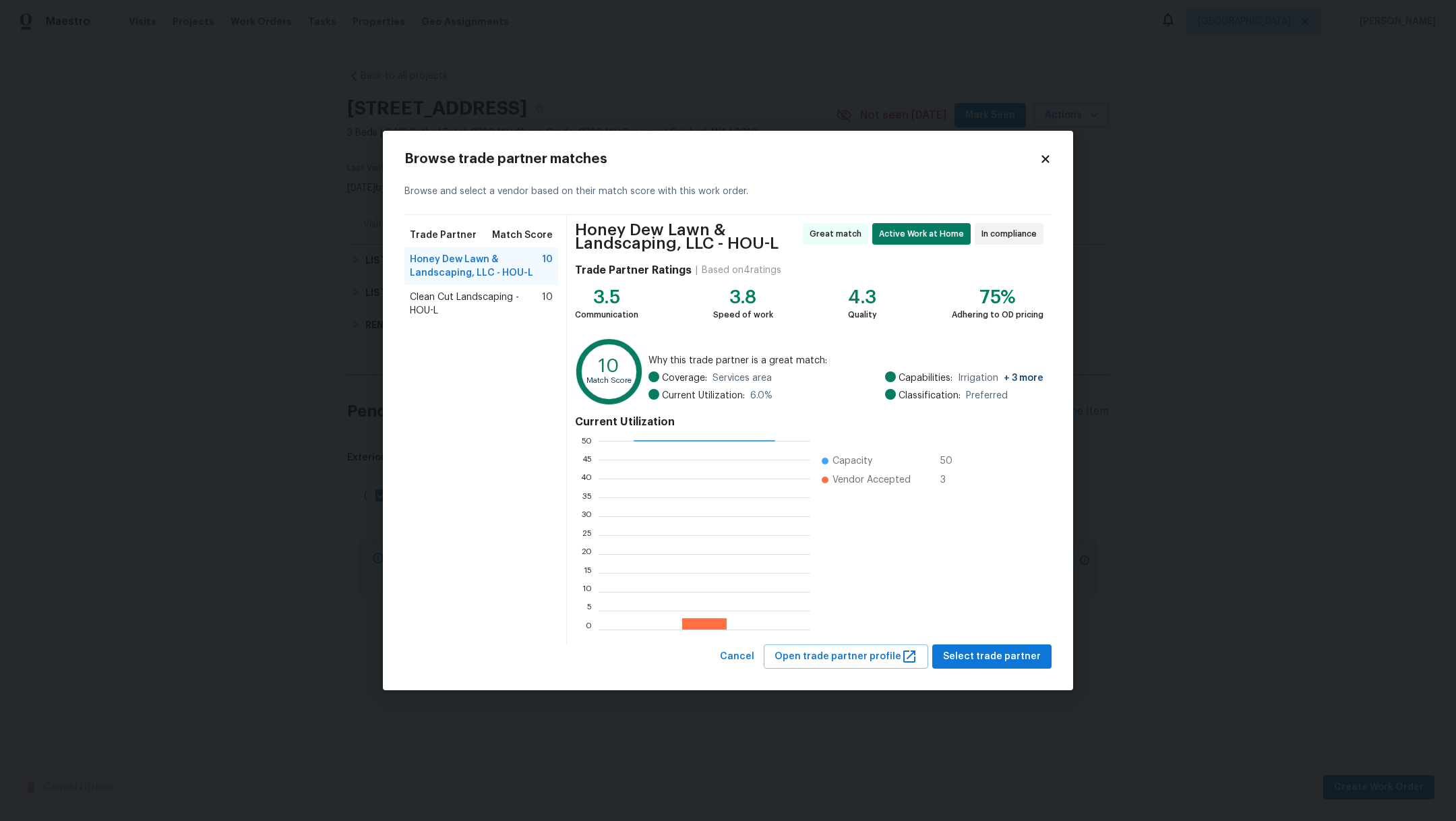
click at [1032, 673] on div "Browse trade partner matches Browse and select a vendor based on their match sc…" at bounding box center [728, 411] width 690 height 560
click at [1032, 660] on span "Select trade partner" at bounding box center [991, 657] width 98 height 17
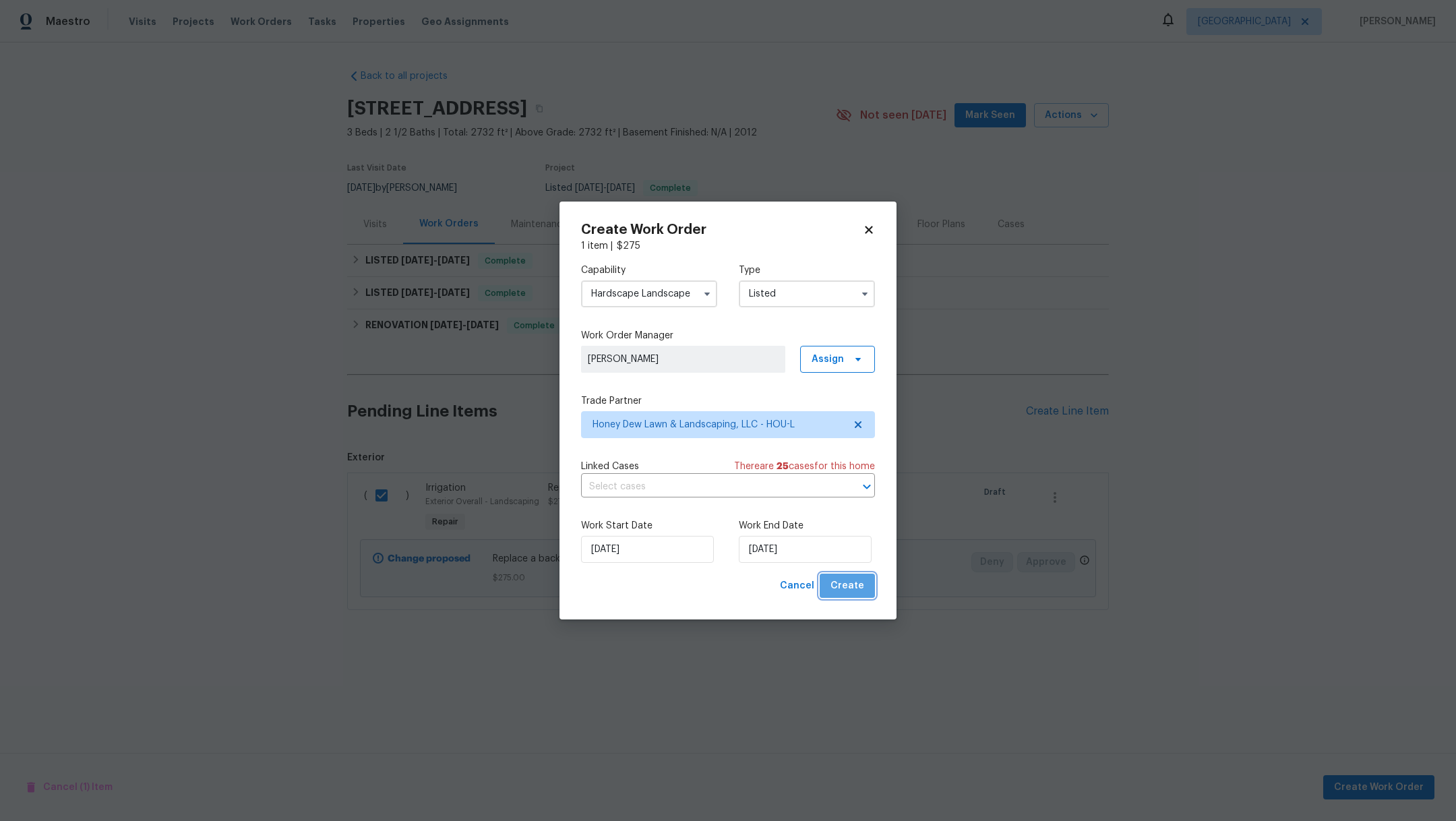
click at [857, 590] on span "Create" at bounding box center [848, 586] width 34 height 17
checkbox input "false"
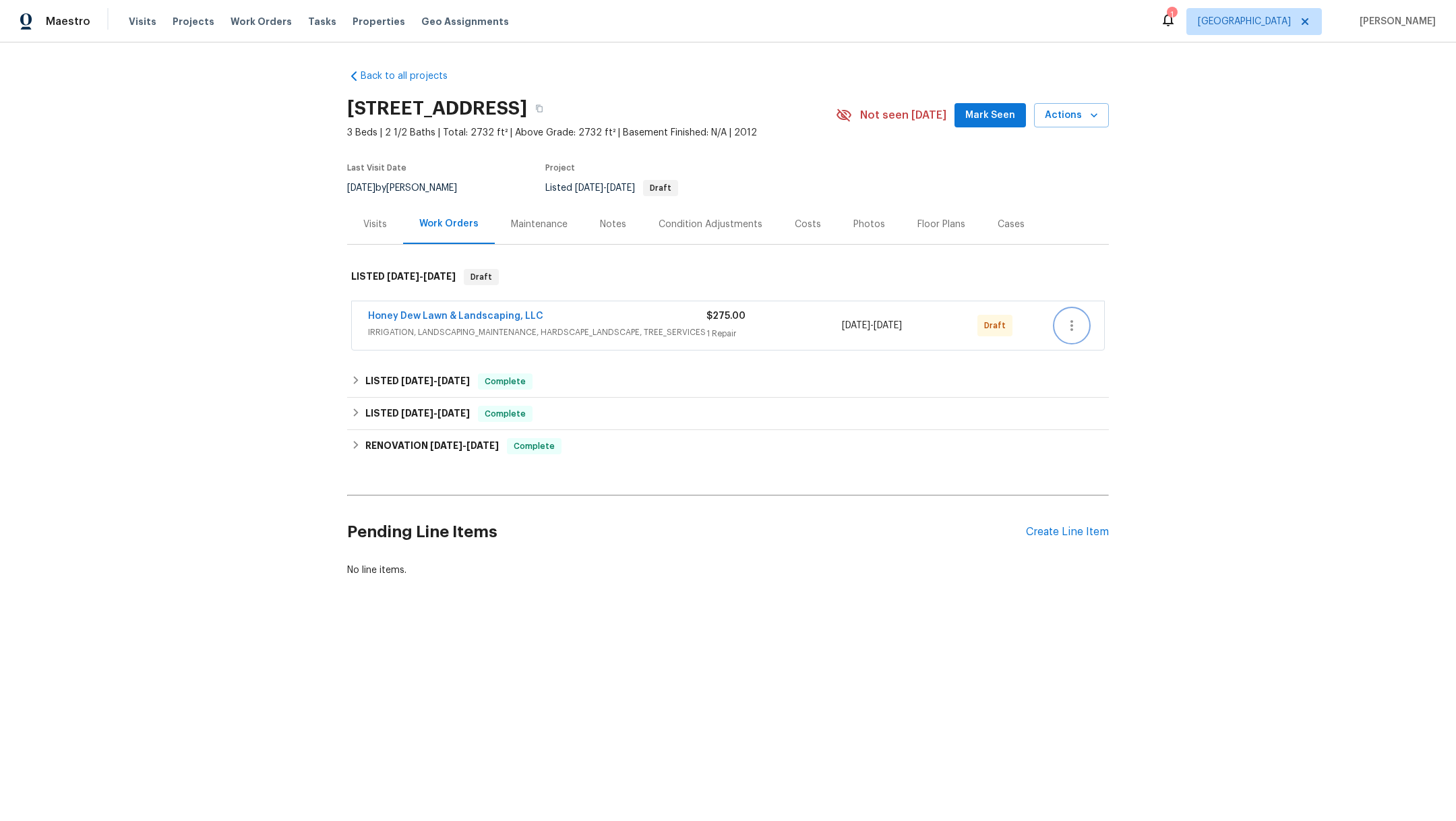
click at [1070, 320] on icon "button" at bounding box center [1071, 326] width 3 height 11
click at [1065, 345] on li "Confirm and Send to Vendor" at bounding box center [1123, 347] width 151 height 22
click at [181, 23] on div at bounding box center [728, 410] width 1456 height 821
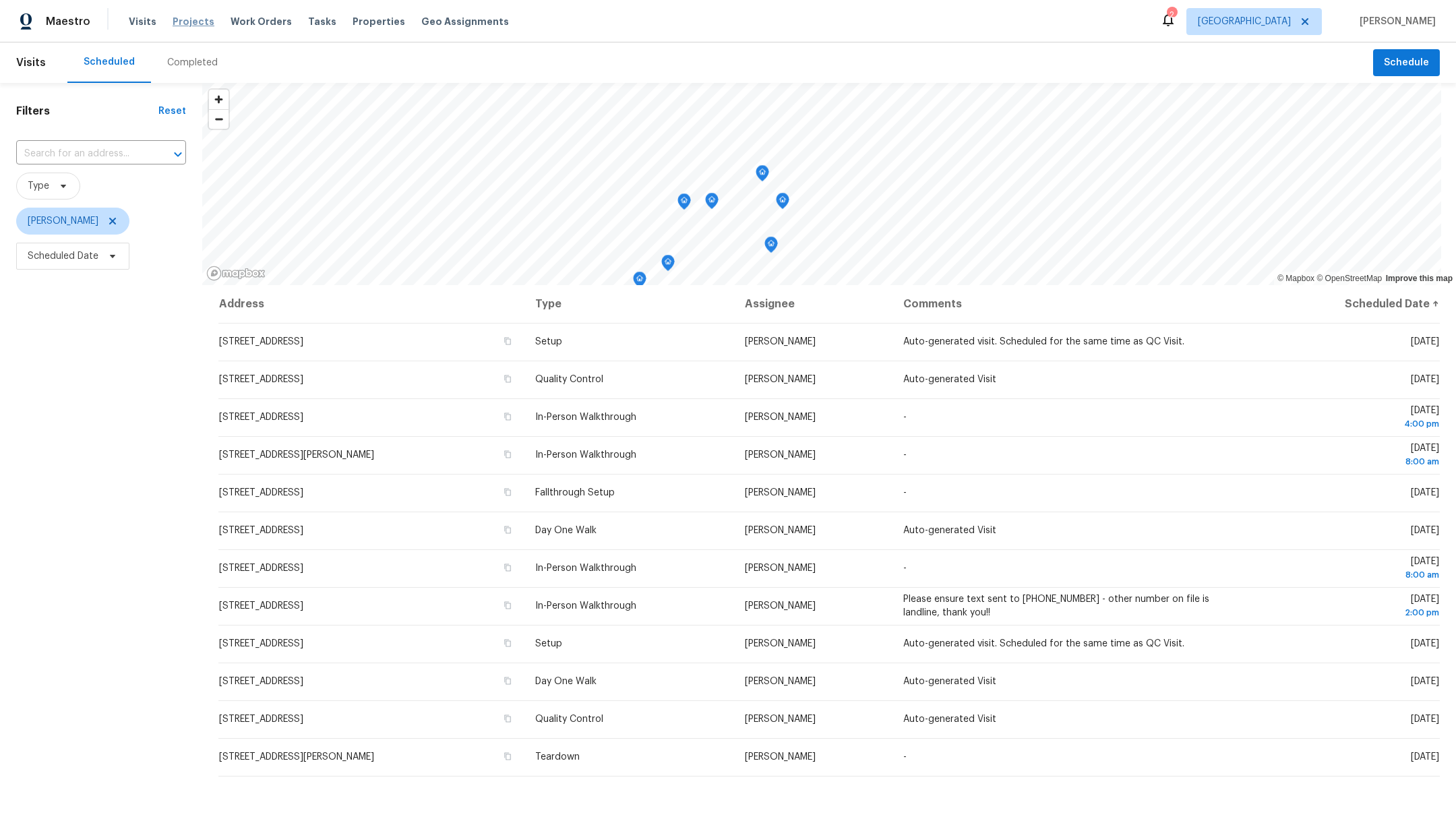
click at [188, 22] on span "Projects" at bounding box center [193, 22] width 42 height 13
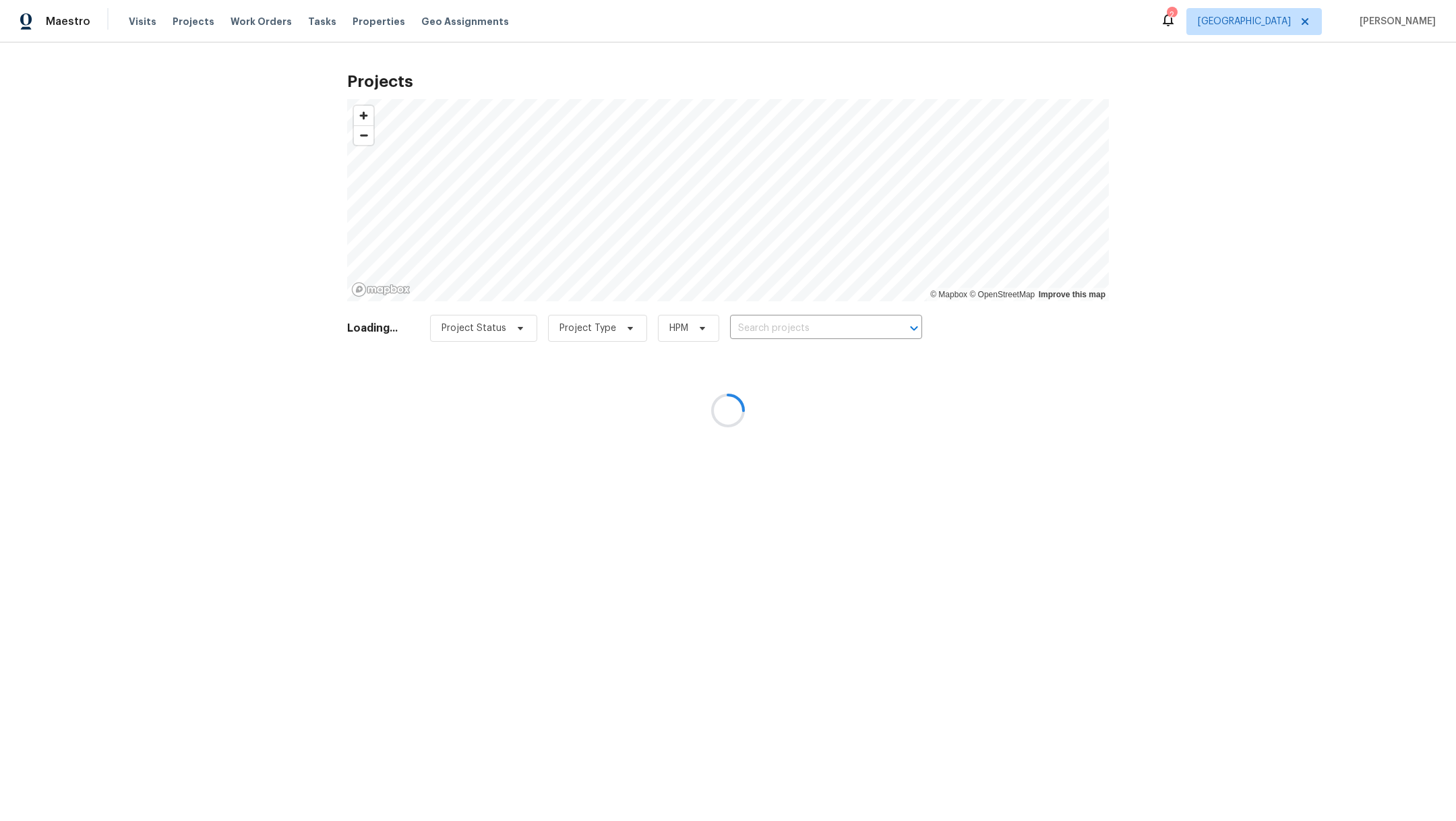
click at [828, 319] on div at bounding box center [728, 410] width 1456 height 821
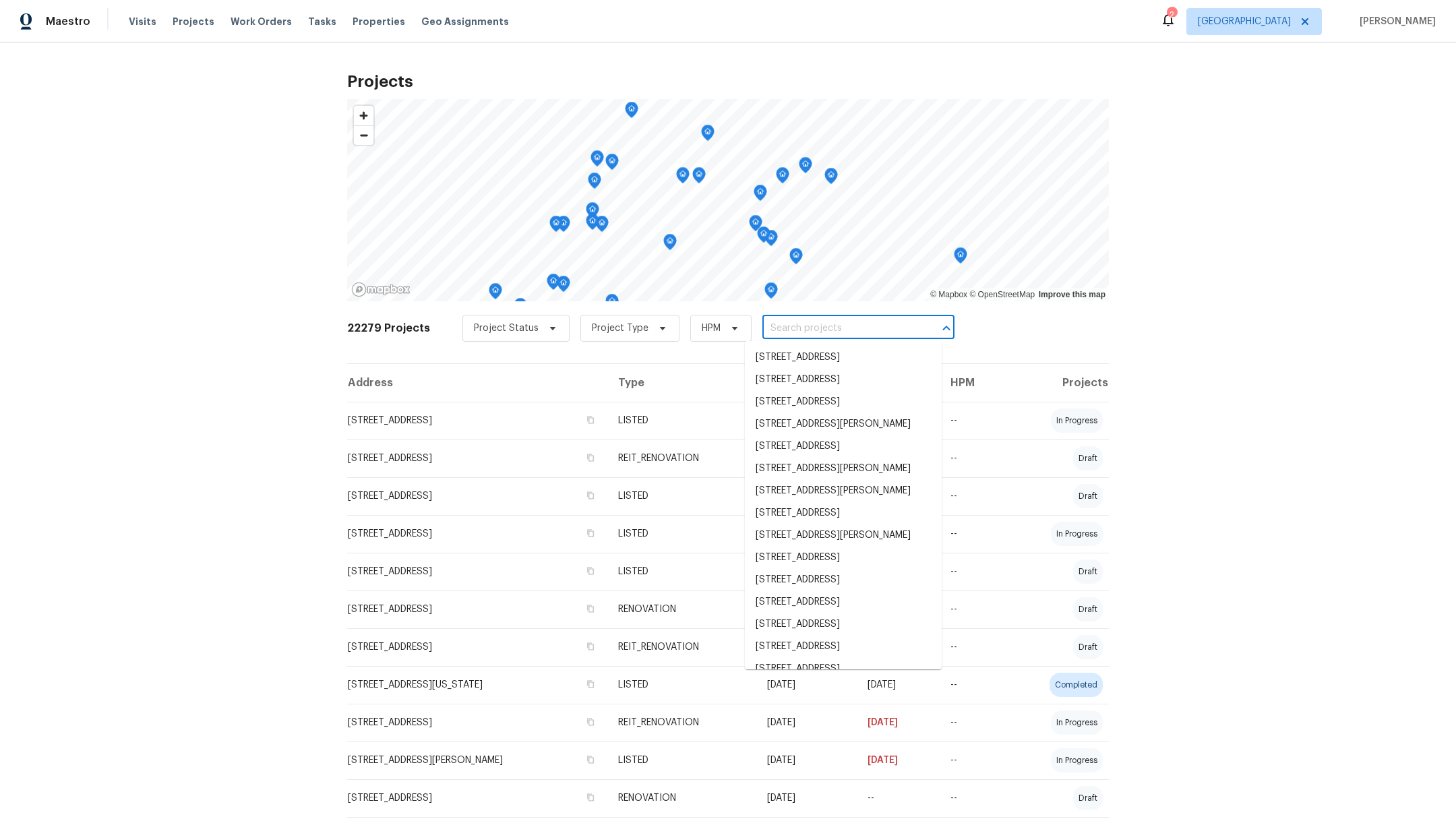
click at [830, 322] on input "text" at bounding box center [840, 328] width 154 height 21
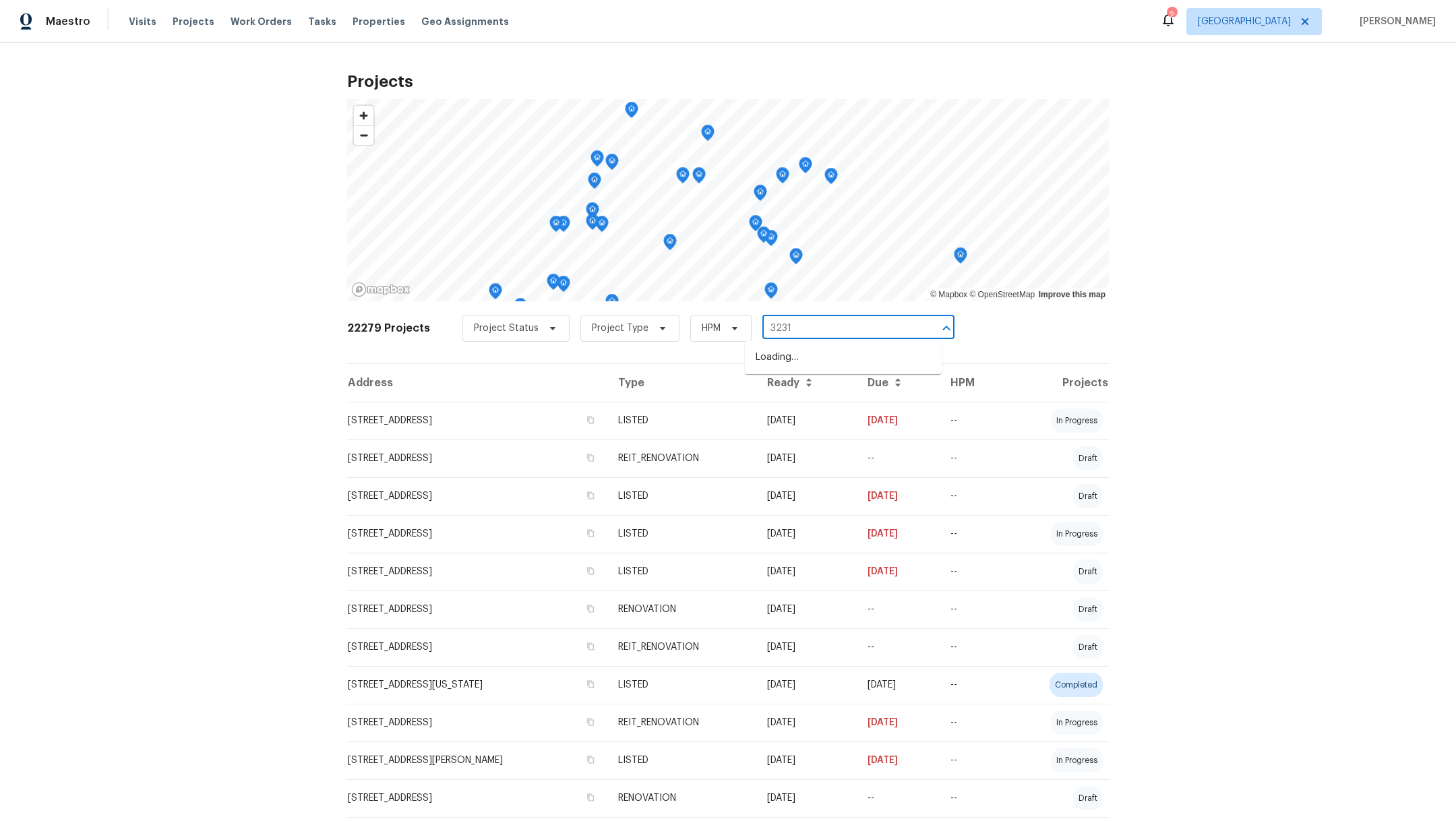
type input "3231"
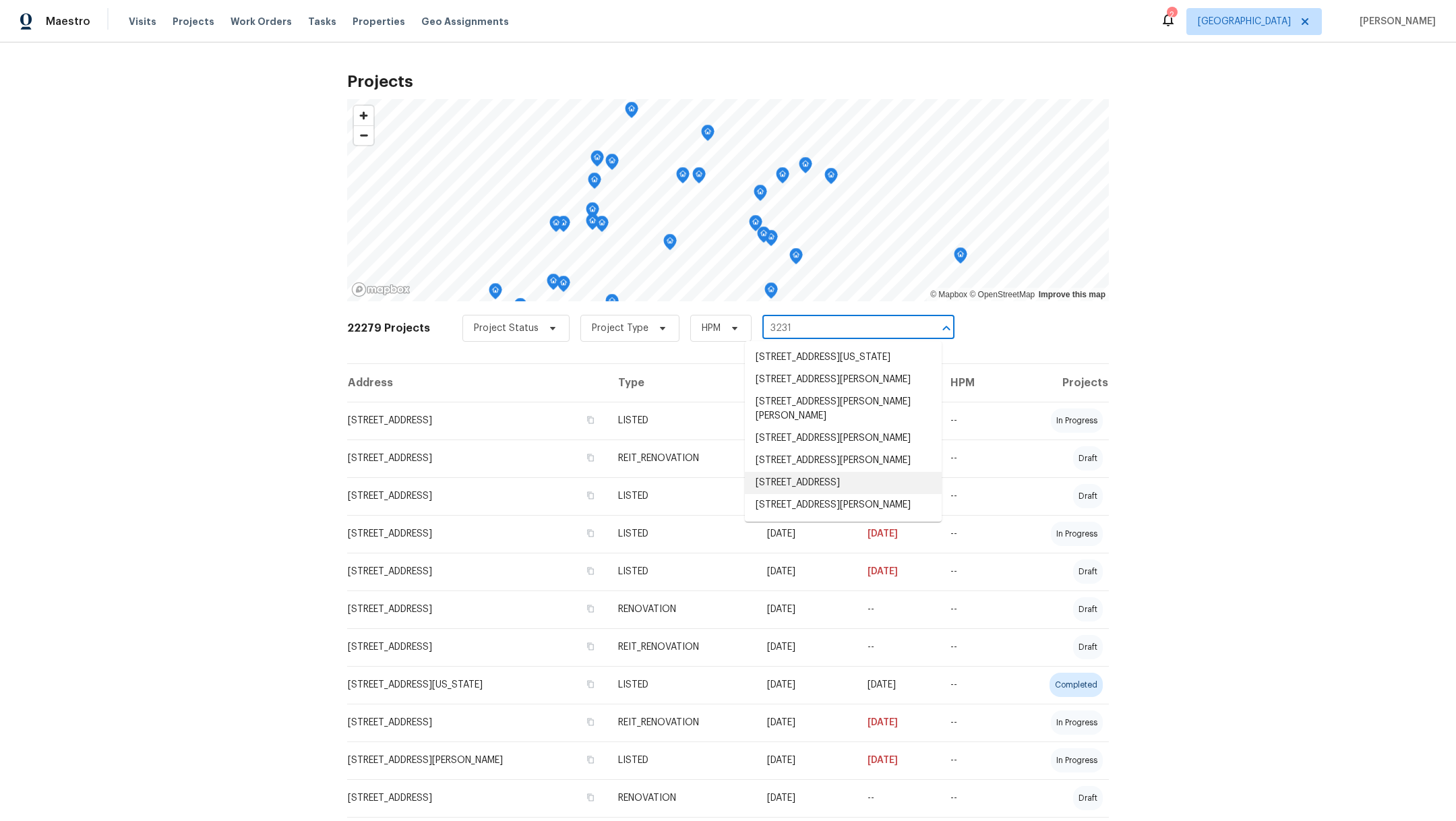
click at [814, 494] on li "[STREET_ADDRESS]" at bounding box center [842, 483] width 196 height 22
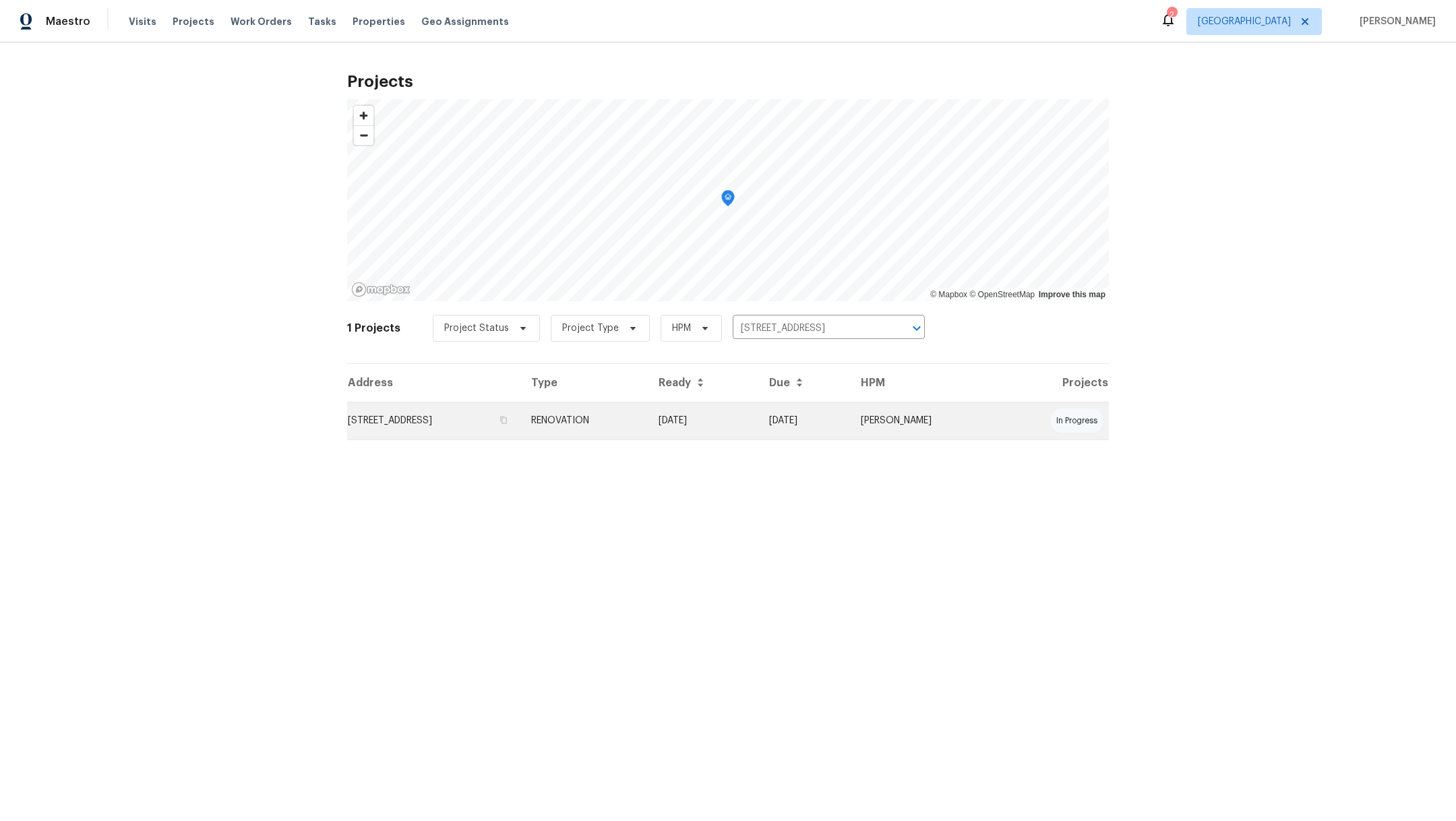
click at [449, 422] on td "[STREET_ADDRESS]" at bounding box center [433, 421] width 173 height 38
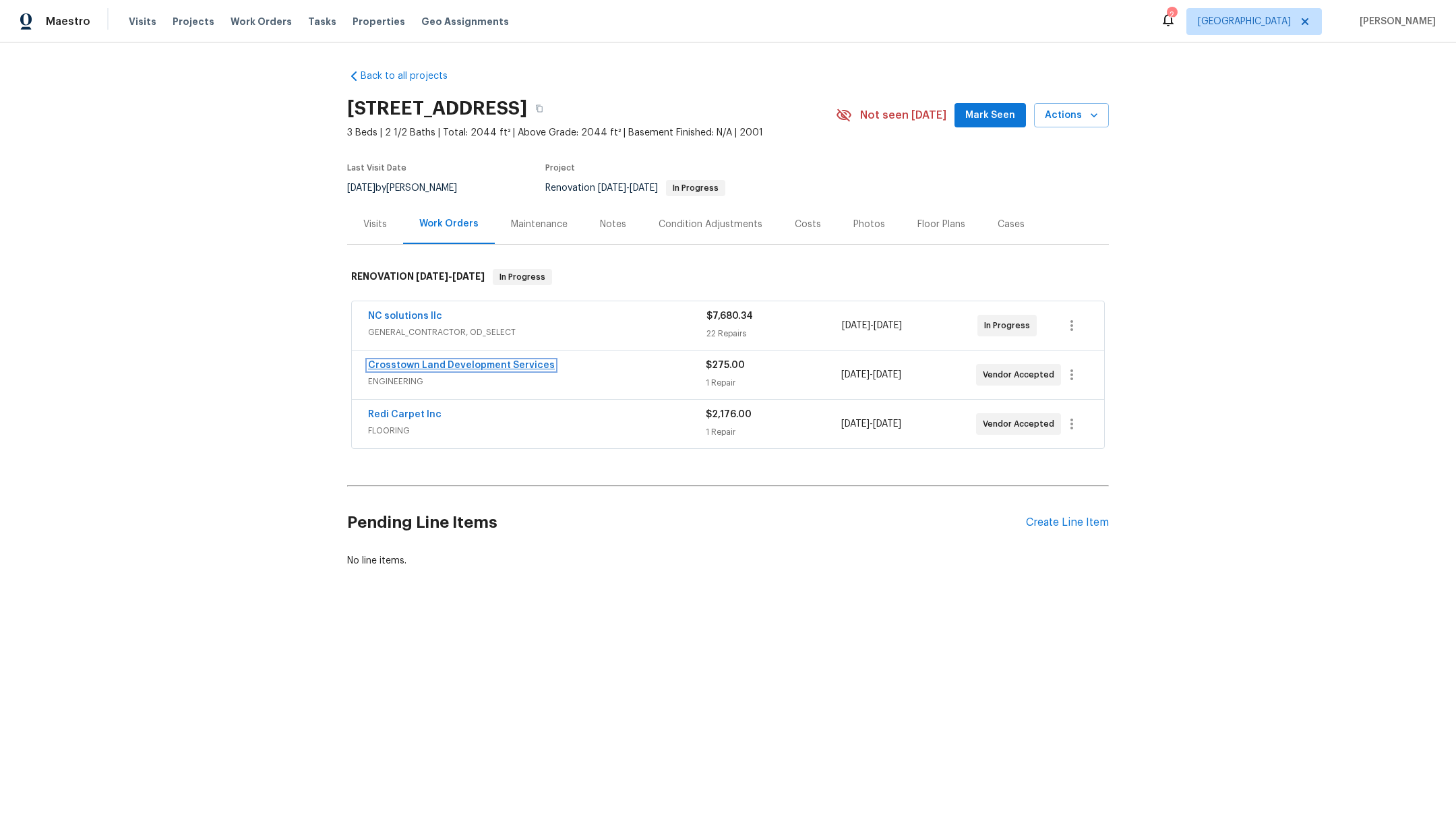
click at [440, 363] on link "Crosstown Land Development Services" at bounding box center [461, 365] width 187 height 10
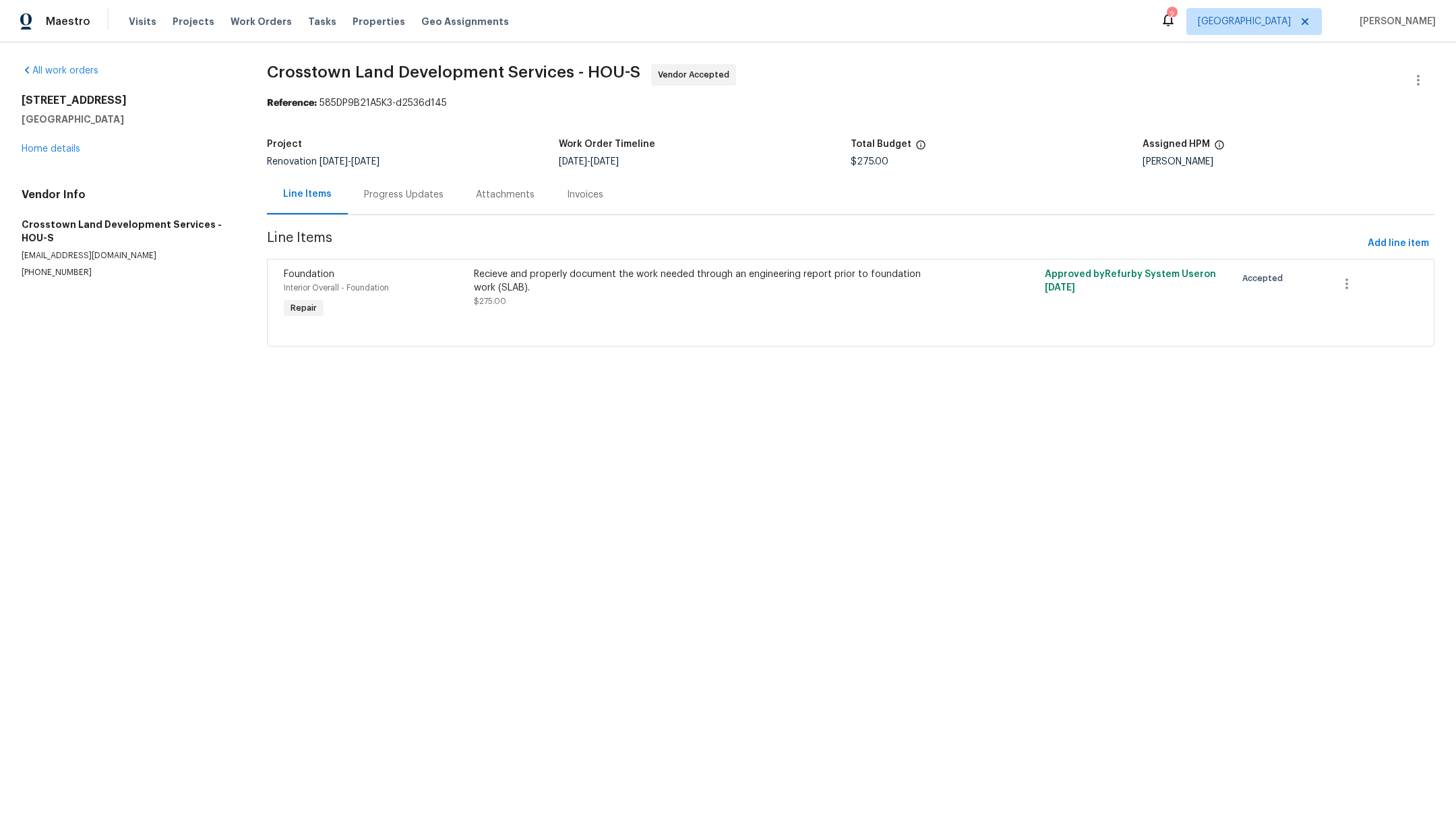
click at [410, 202] on div "Progress Updates" at bounding box center [404, 195] width 112 height 39
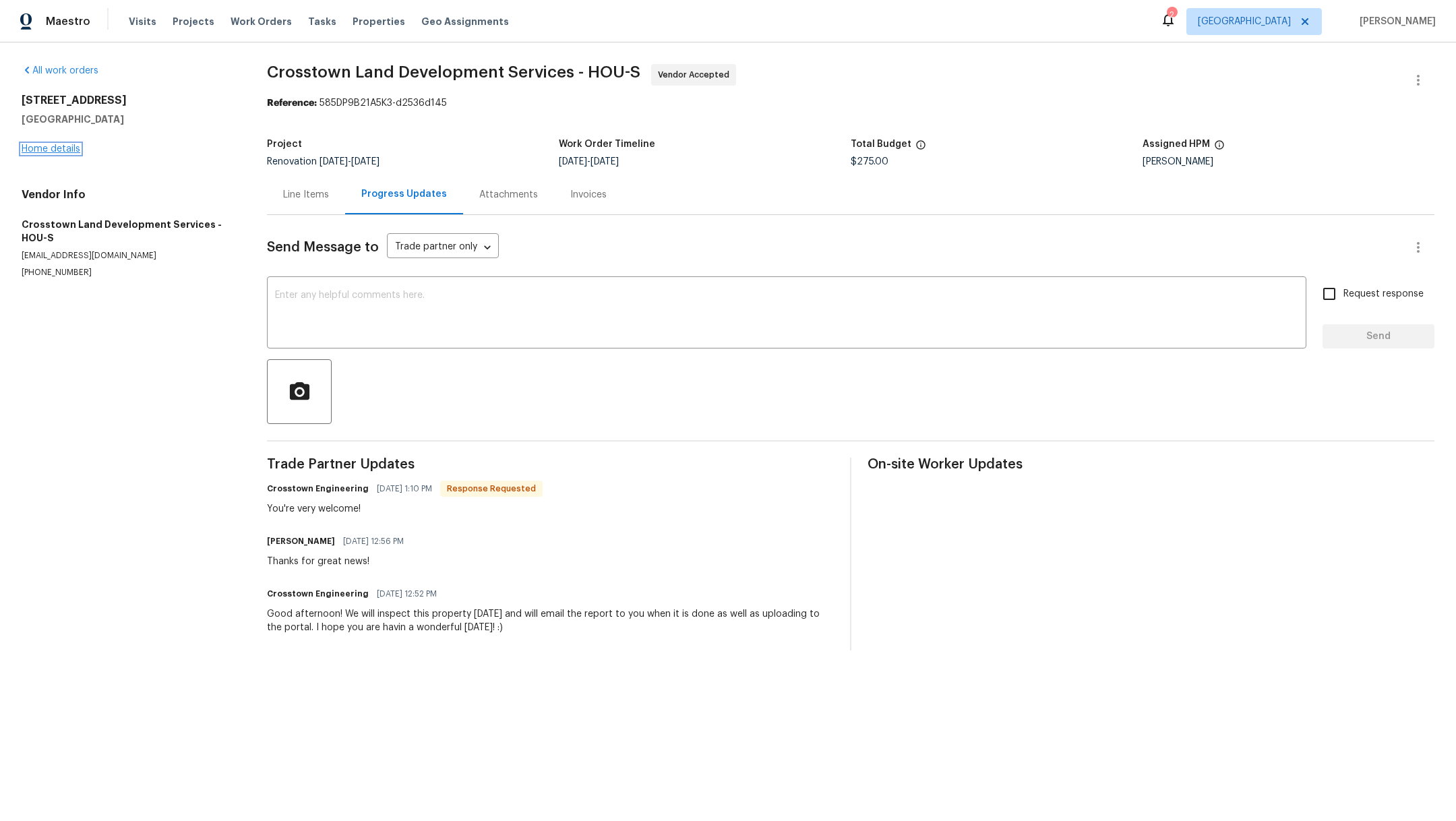
click at [70, 148] on link "Home details" at bounding box center [50, 149] width 58 height 10
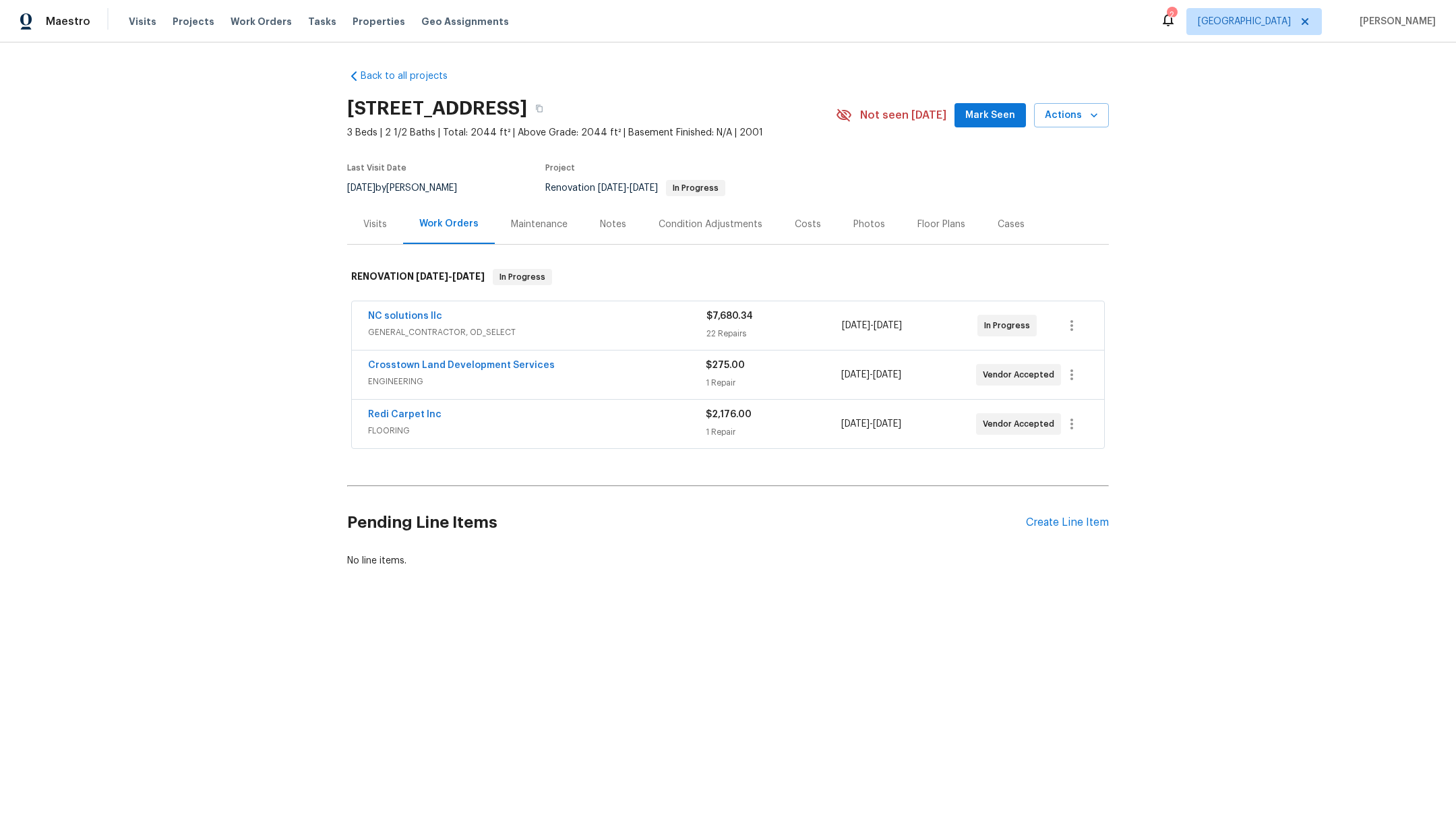
click at [996, 114] on span "Mark Seen" at bounding box center [990, 115] width 50 height 17
